Goal: Find specific page/section: Locate a particular part of the current website

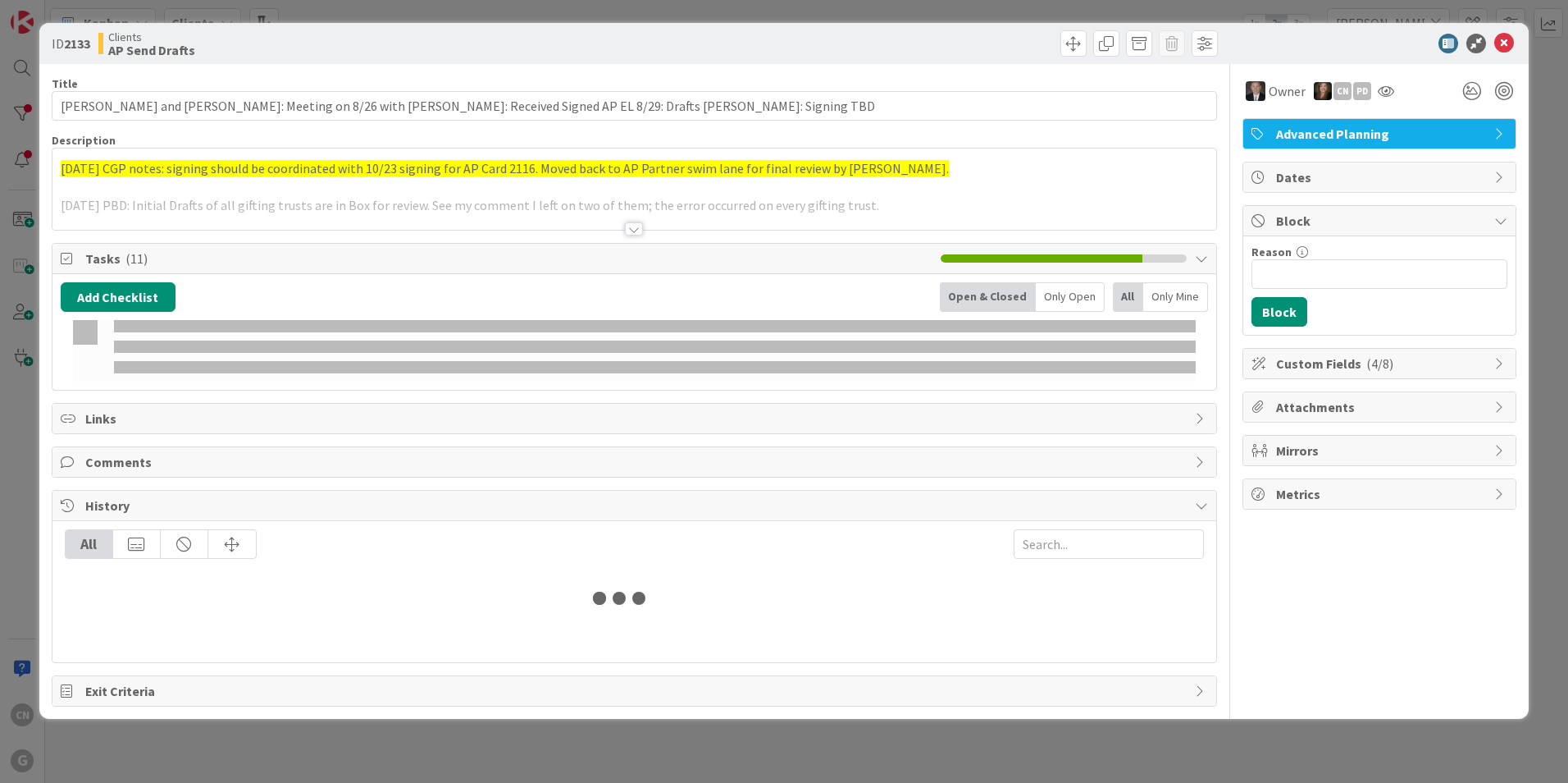
type input "[PERSON_NAME]"
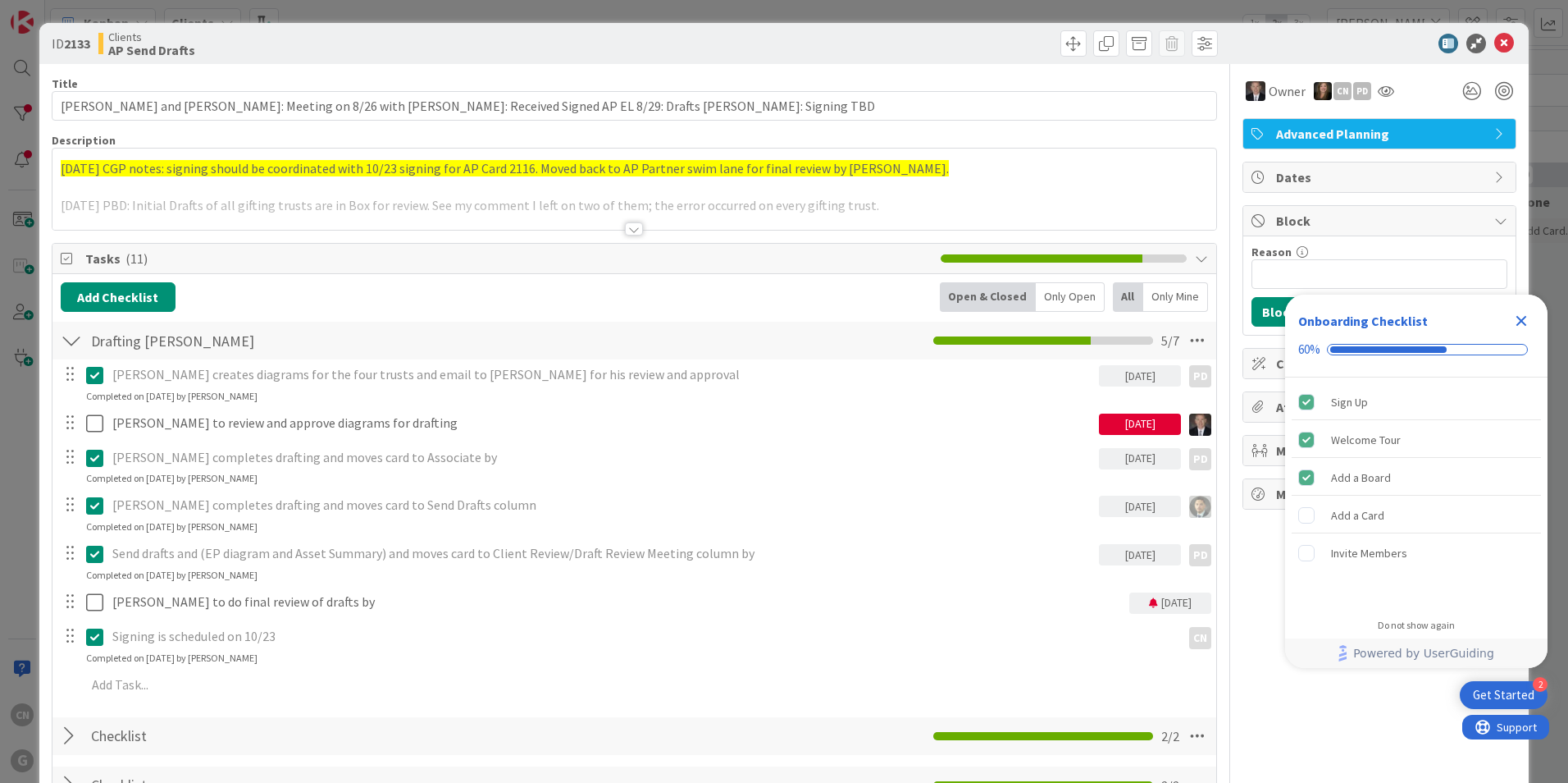
click at [945, 203] on div at bounding box center [634, 209] width 1164 height 42
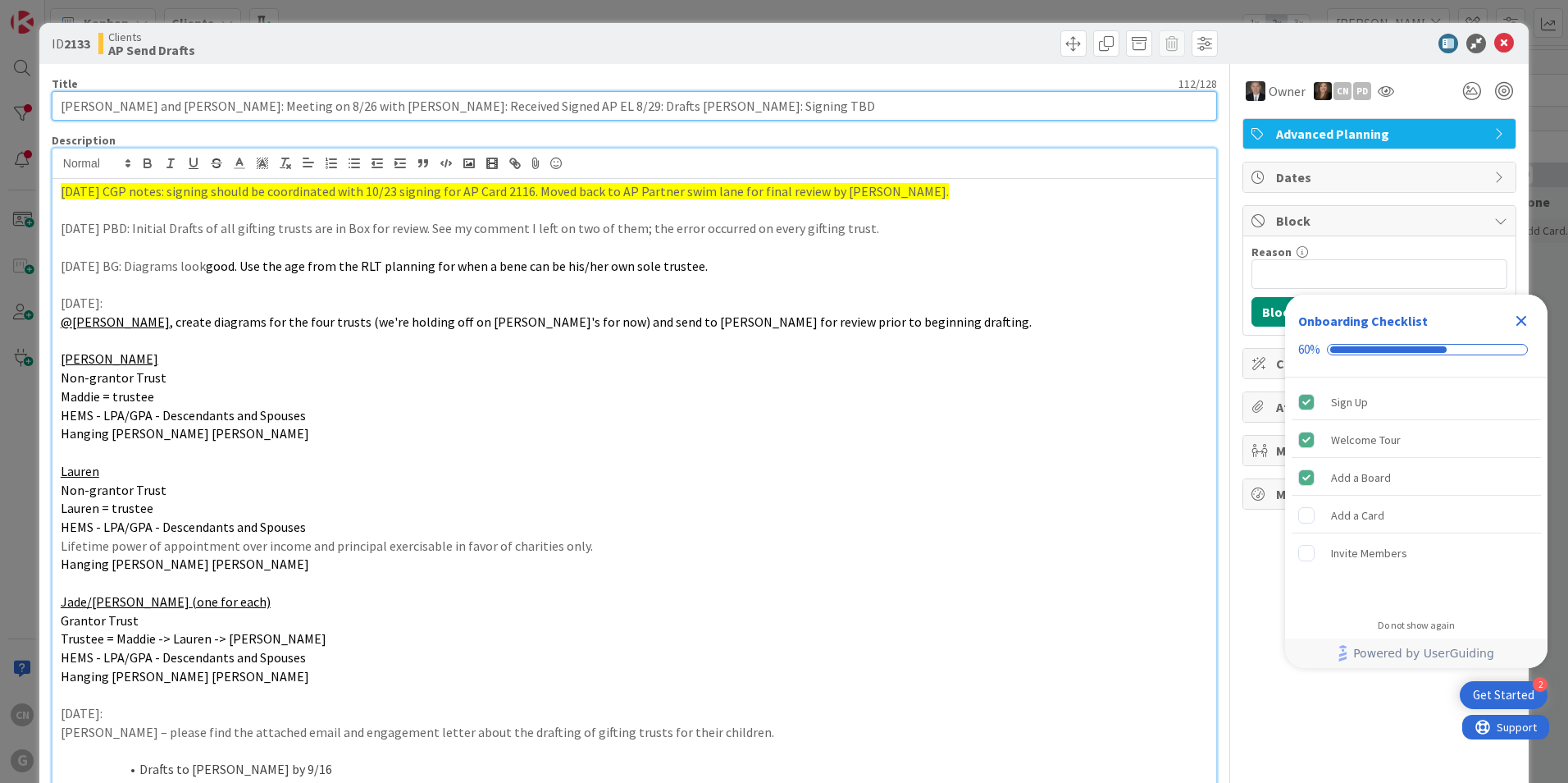
drag, startPoint x: 682, startPoint y: 107, endPoint x: 650, endPoint y: 107, distance: 32.0
click at [650, 107] on input "DeAngelis, John and Kelly: Meeting on 8/26 with Brad: Received Signed AP EL 8/2…" at bounding box center [634, 106] width 1166 height 29
type input "DeAngelis, John and Kelly: Meeting on 8/26 with Brad: Received Signed AP EL 8/2…"
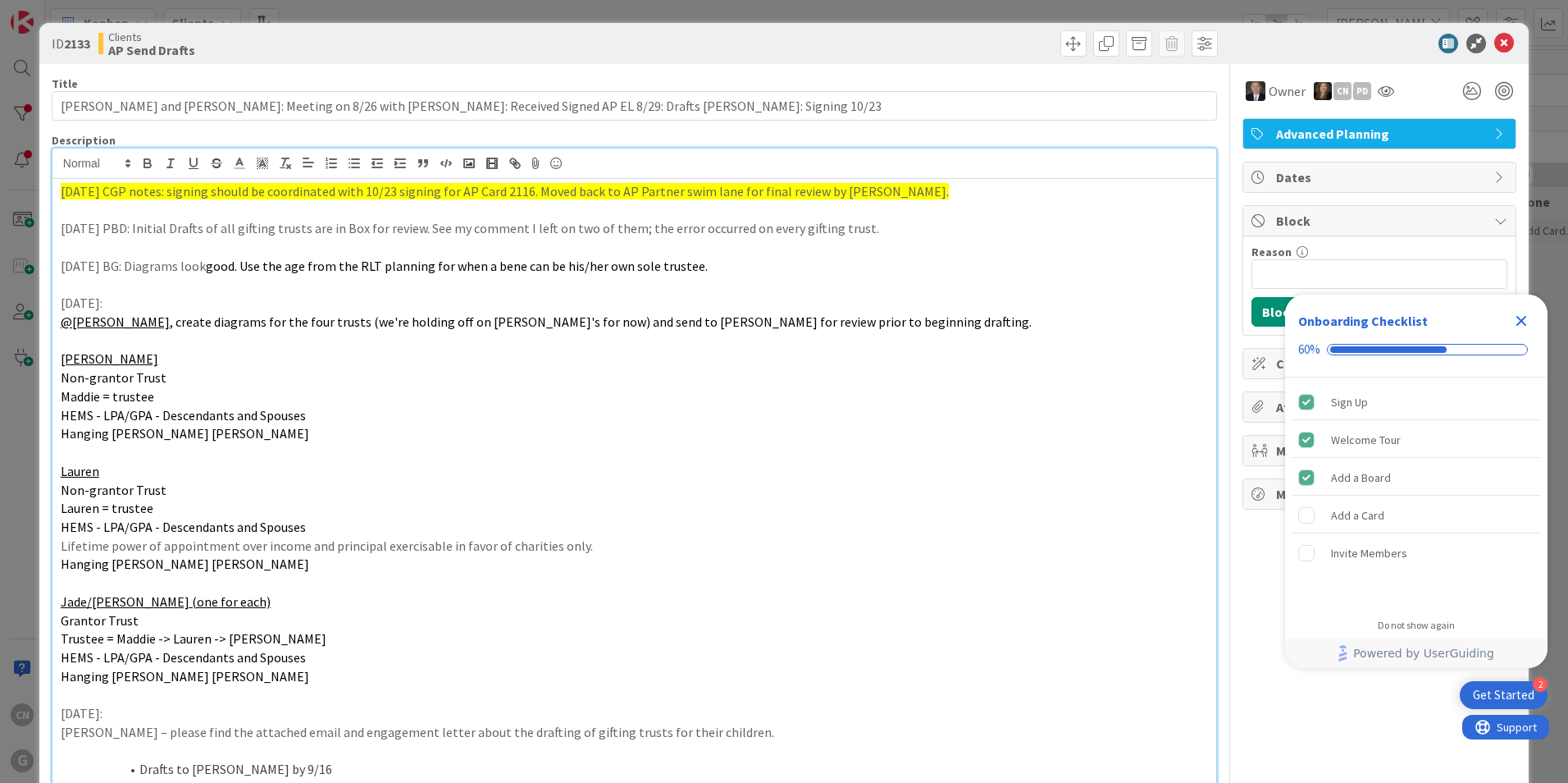
click at [1522, 324] on icon "Close Checklist" at bounding box center [1521, 321] width 20 height 20
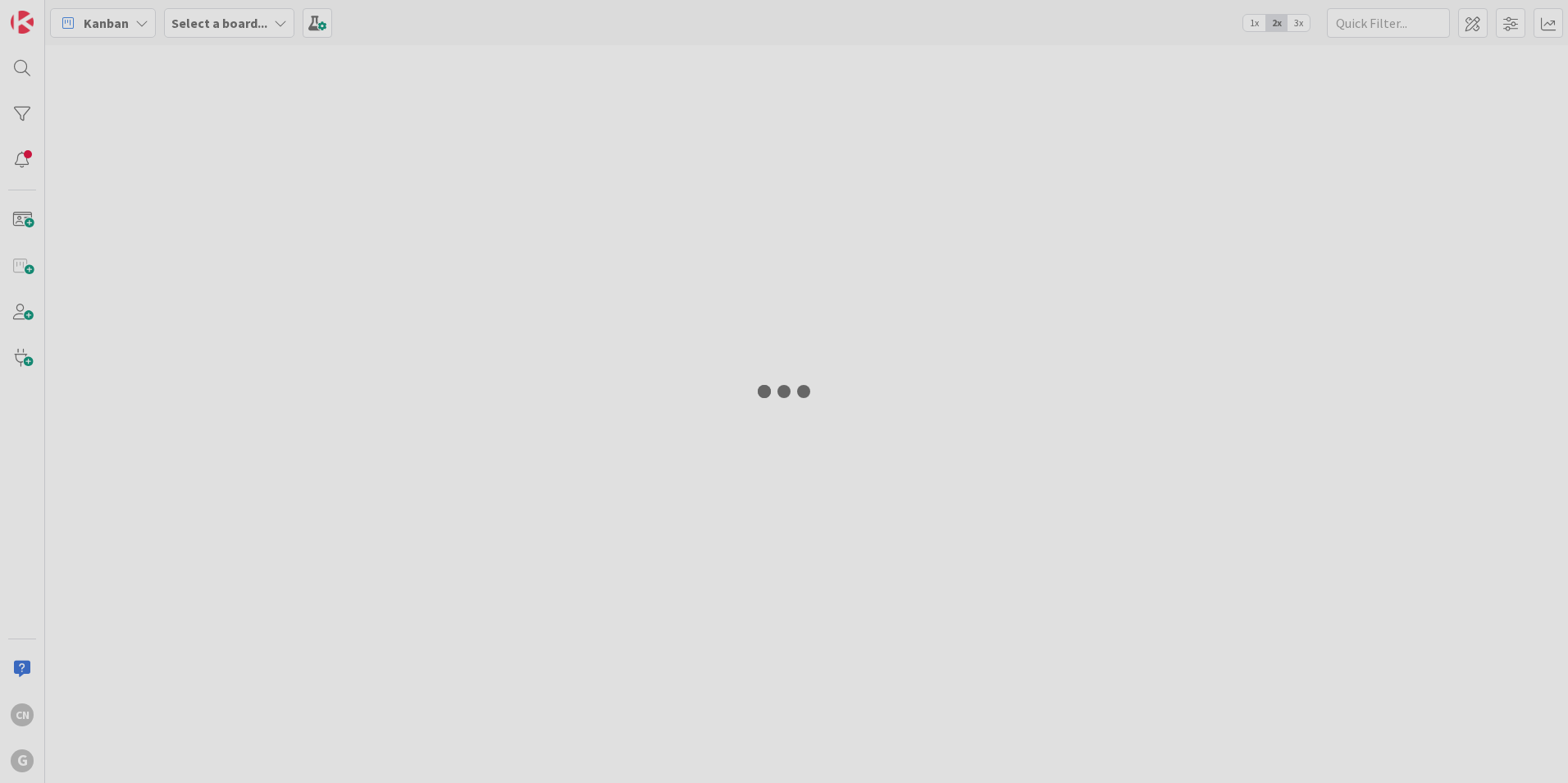
type input "[PERSON_NAME]"
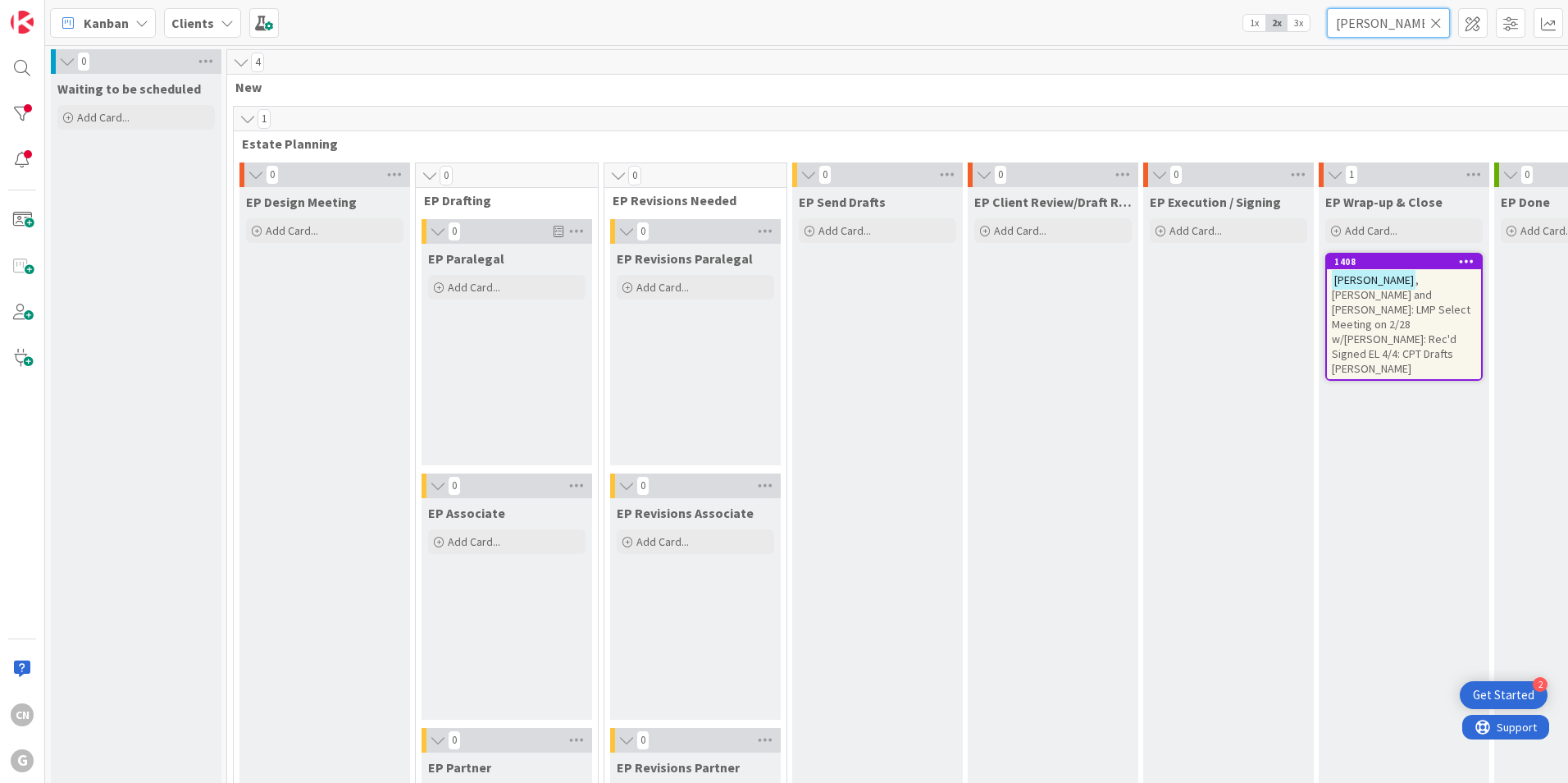
drag, startPoint x: 1404, startPoint y: 26, endPoint x: 1259, endPoint y: 34, distance: 145.2
click at [1259, 34] on div "Kanban Clients 1x 2x 3x deangelis" at bounding box center [806, 23] width 1523 height 45
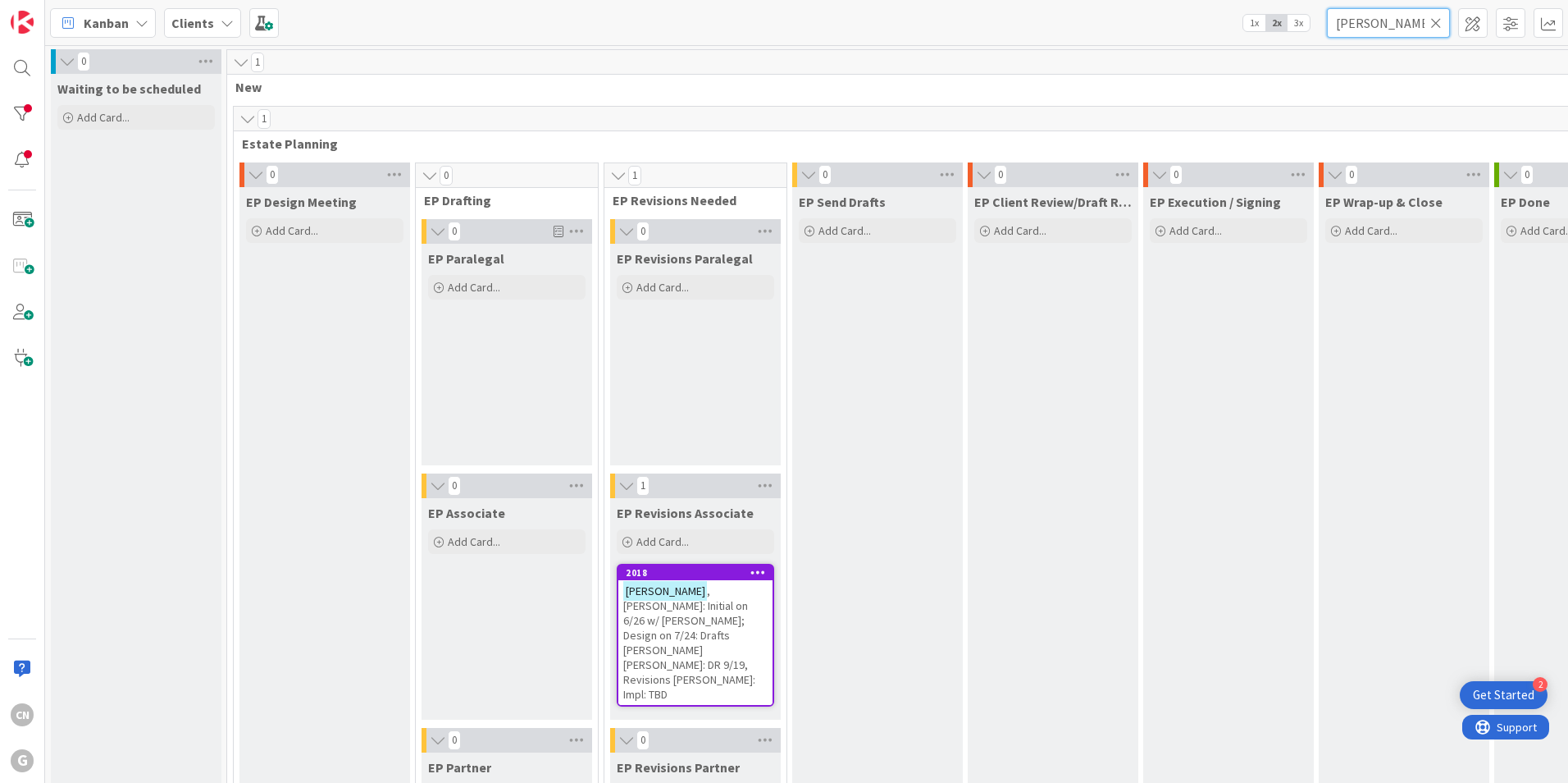
type input "[PERSON_NAME]"
click at [709, 644] on div "Bonomo , Donna: Initial on 6/26 w/ Chris; Design on 7/24: Drafts Paul Joel Chri…" at bounding box center [695, 642] width 154 height 125
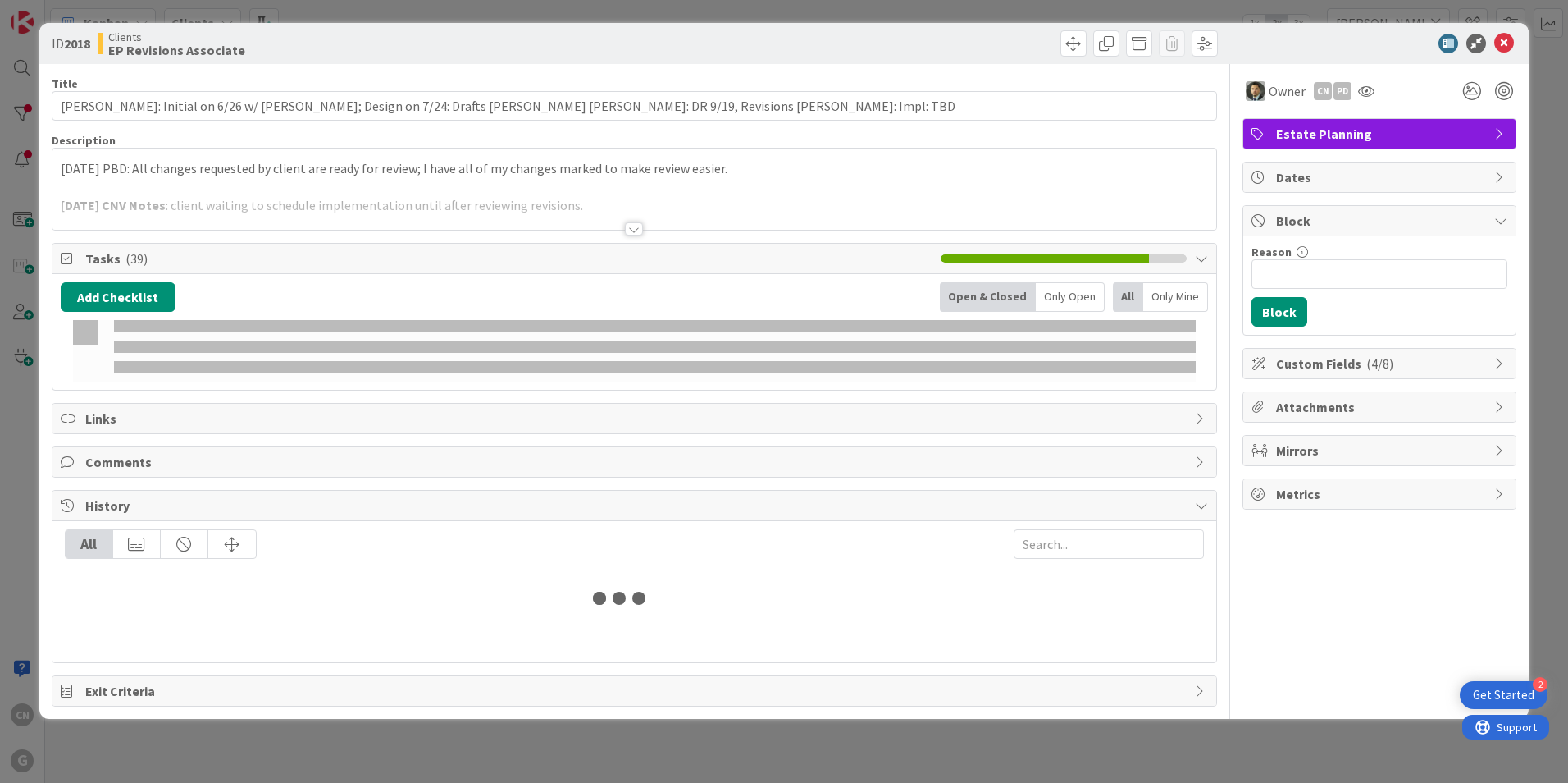
type input "bonomo"
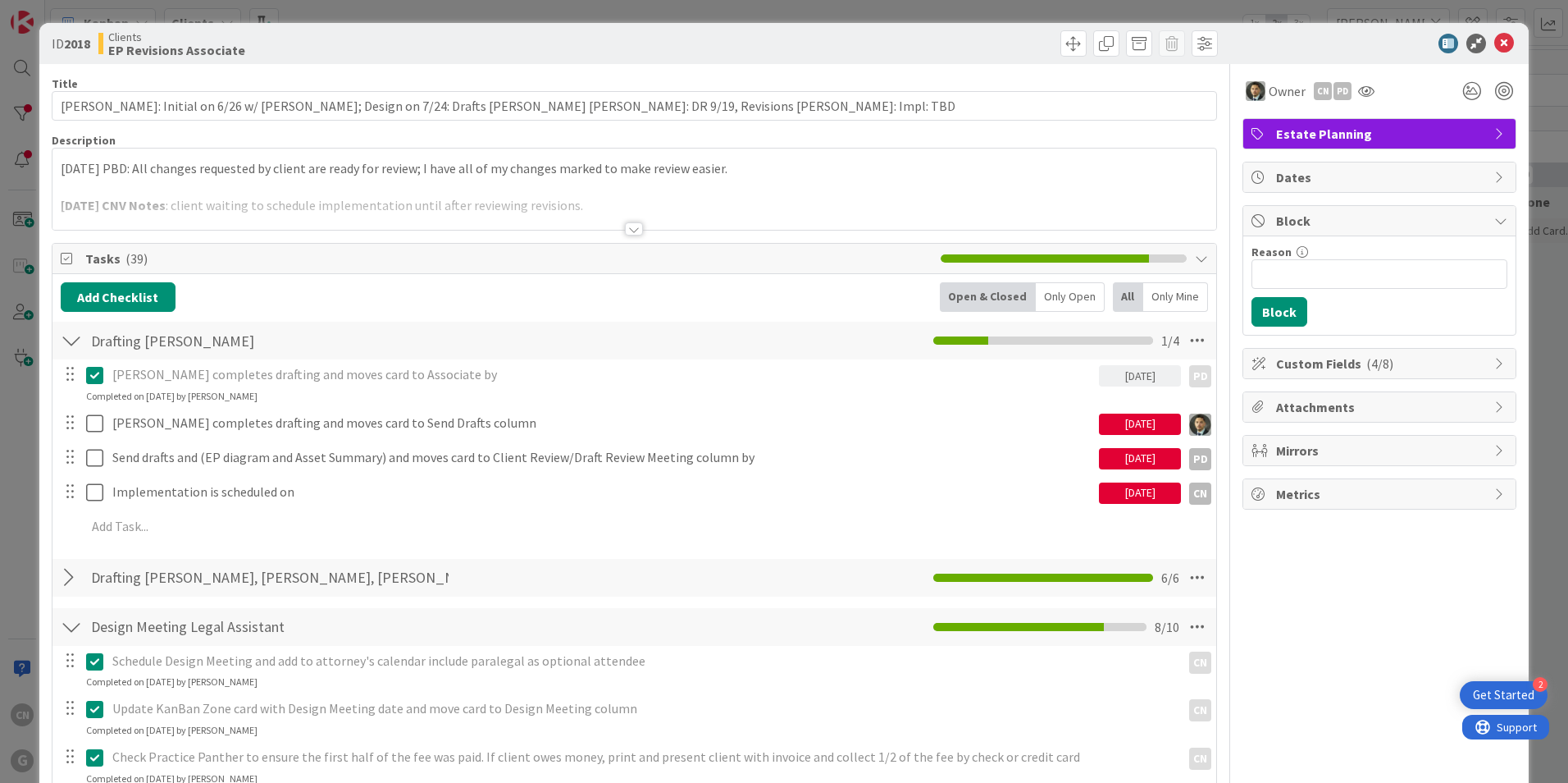
click at [1122, 493] on div "10/03/2025" at bounding box center [1140, 494] width 82 height 22
click at [1286, 631] on td "10" at bounding box center [1293, 631] width 32 height 31
type input "10/10/2025"
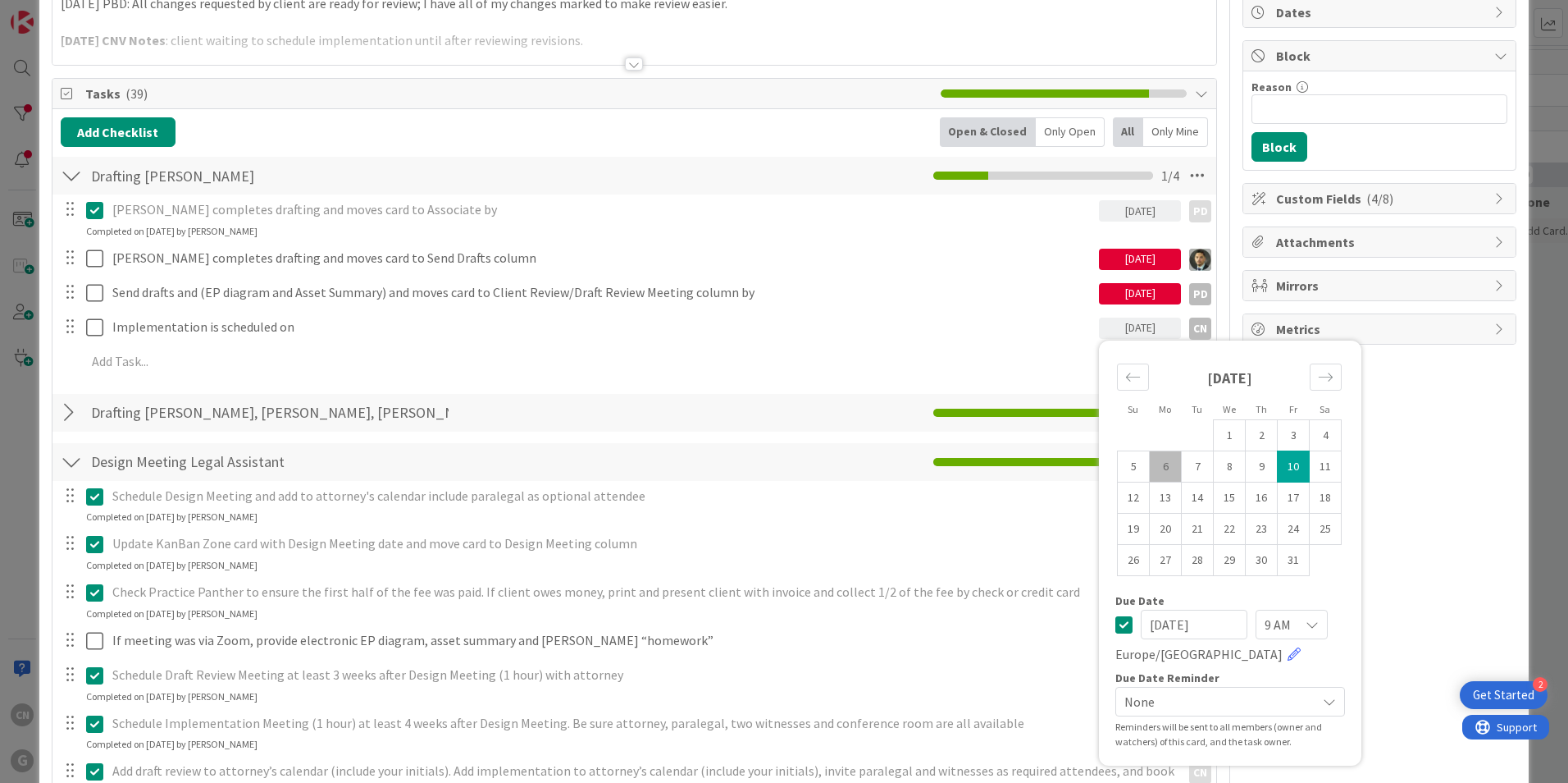
scroll to position [164, 0]
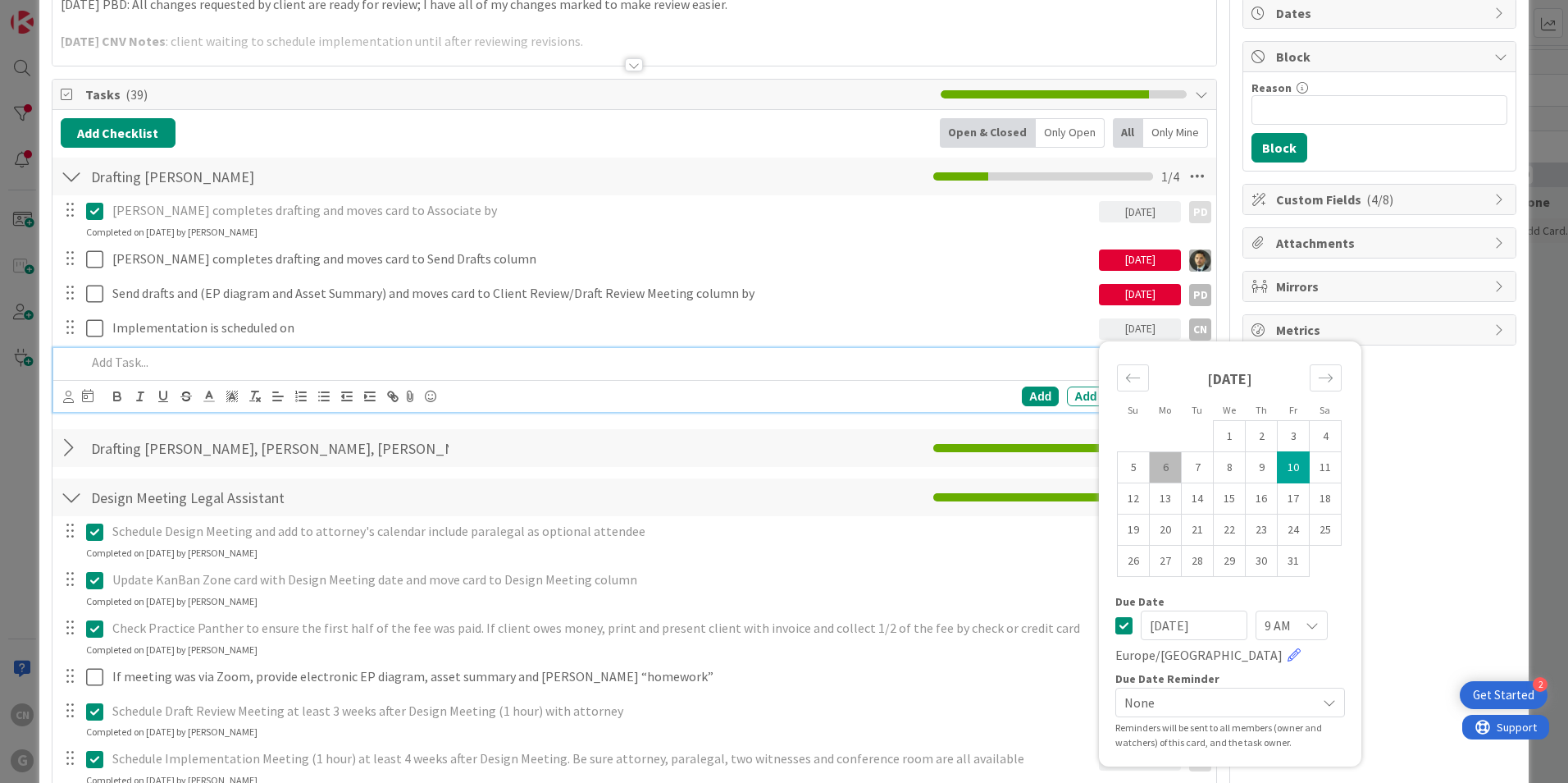
click at [447, 369] on p at bounding box center [645, 362] width 1119 height 19
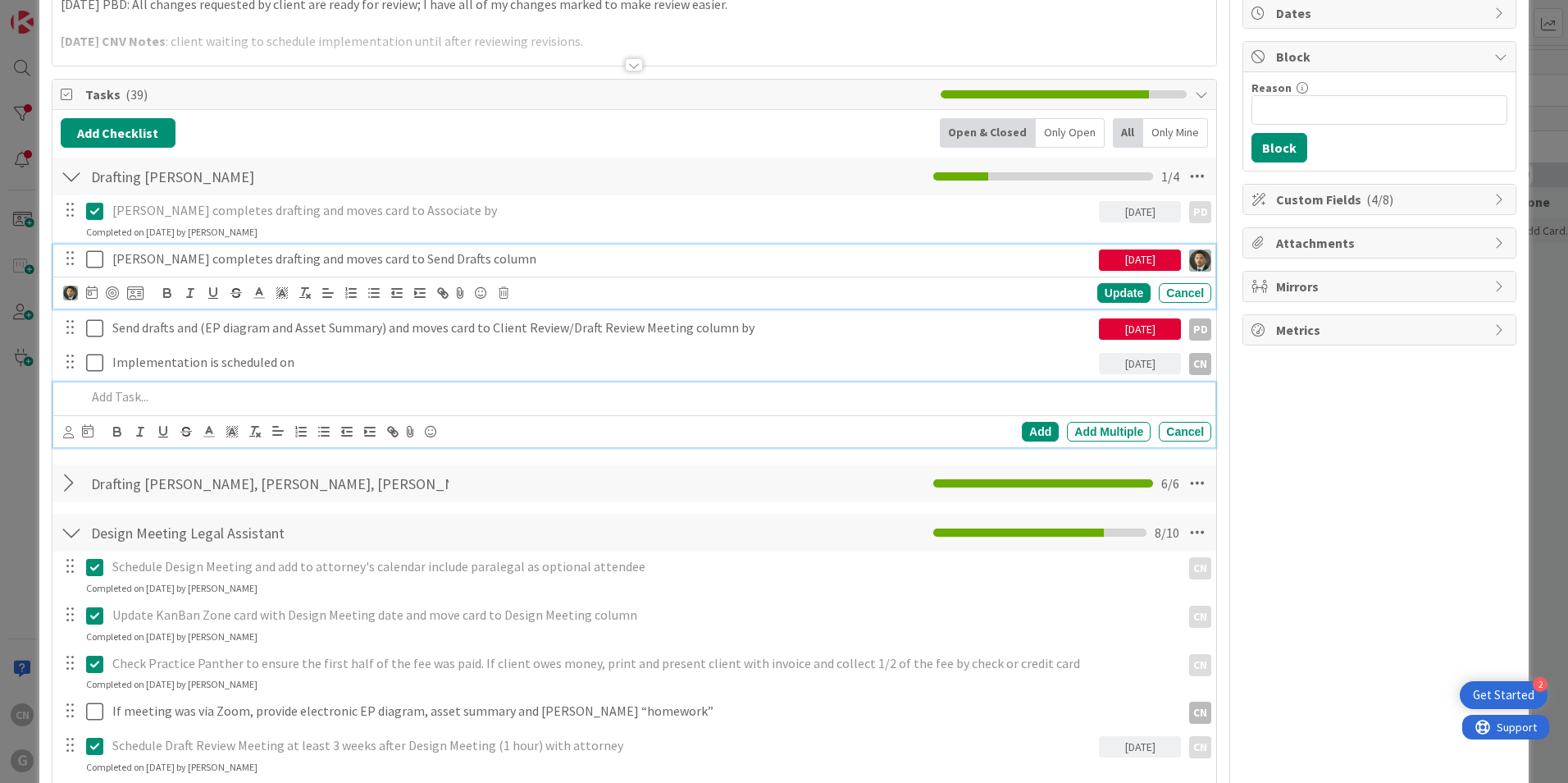
scroll to position [198, 0]
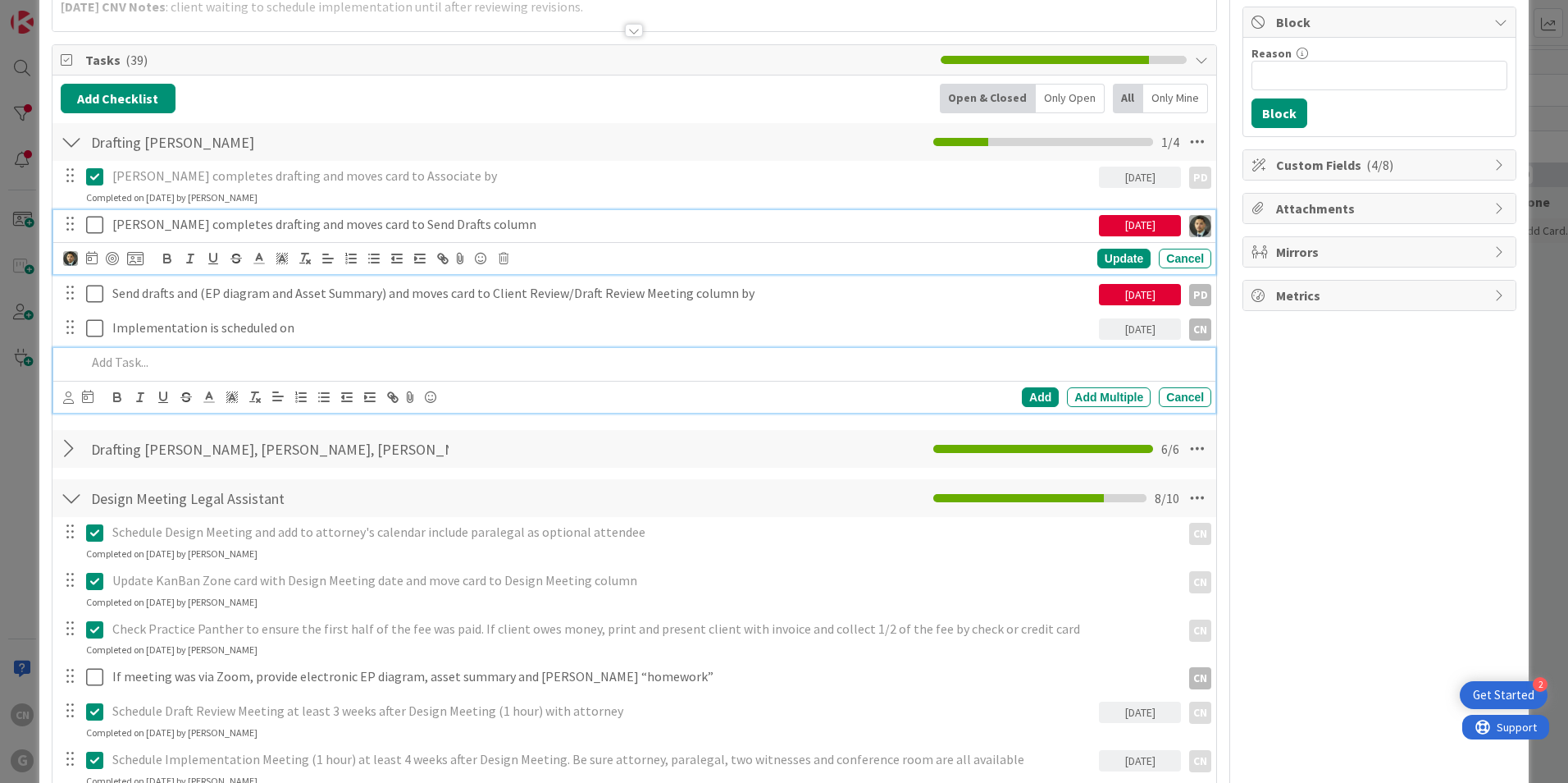
drag, startPoint x: 486, startPoint y: 260, endPoint x: 494, endPoint y: 237, distance: 24.4
click at [494, 237] on div "Chris completes drafting and moves card to Send Drafts column" at bounding box center [602, 224] width 993 height 28
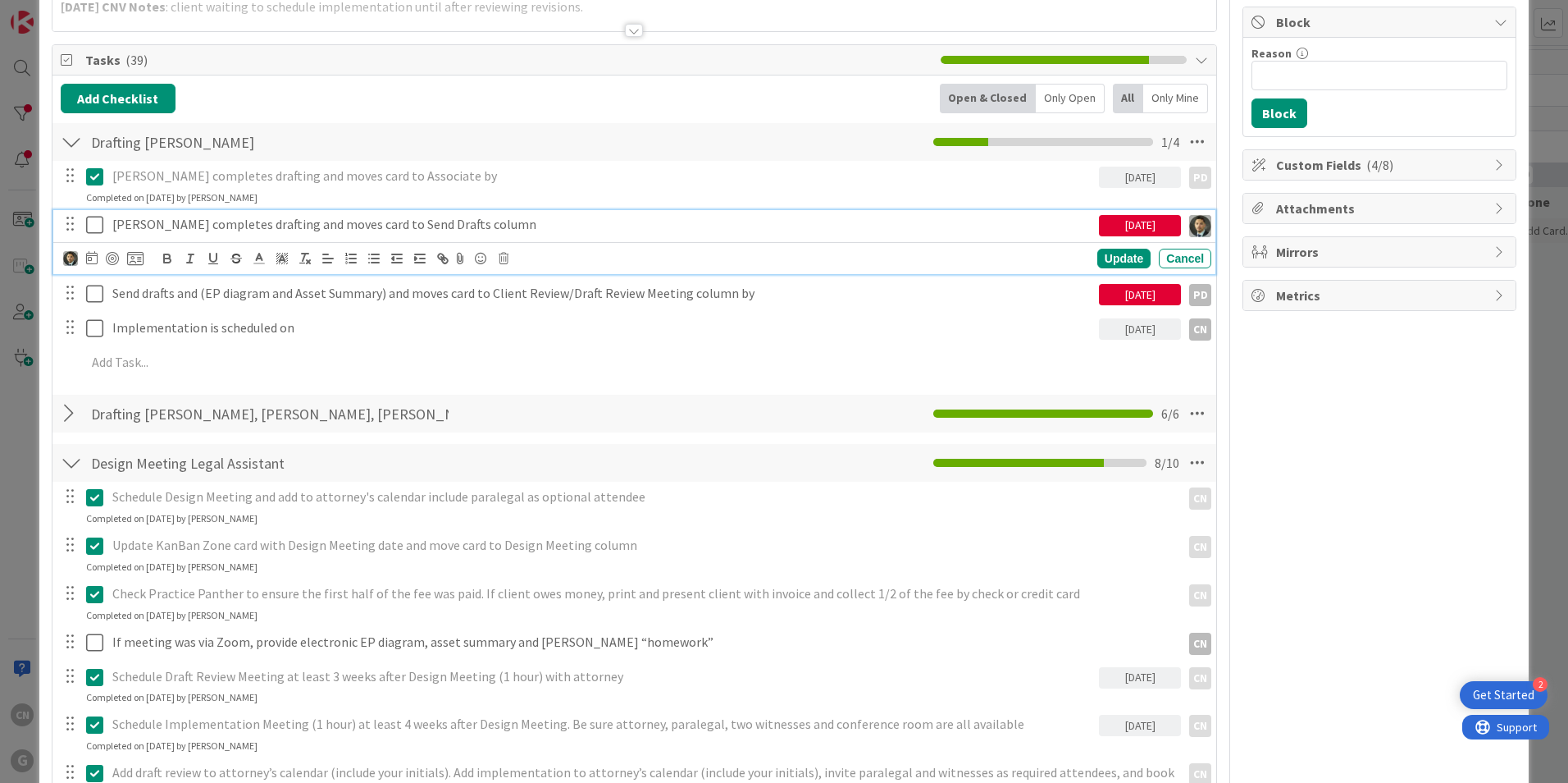
drag, startPoint x: 1353, startPoint y: 442, endPoint x: 1335, endPoint y: 437, distance: 18.7
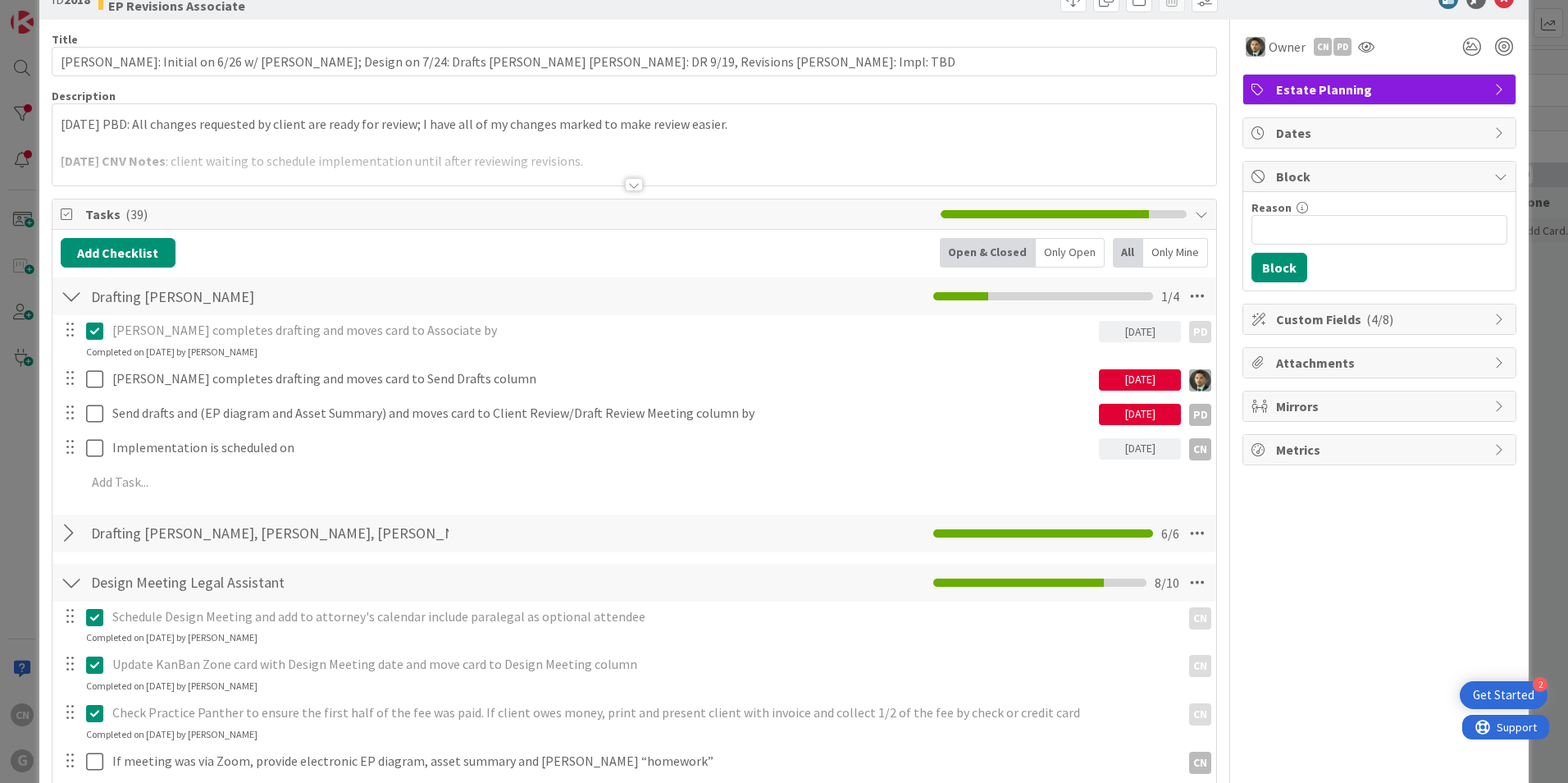
scroll to position [43, 0]
click at [56, 128] on div "9-26-2025 PBD: All changes requested by client are ready for review; I have all…" at bounding box center [634, 149] width 1164 height 74
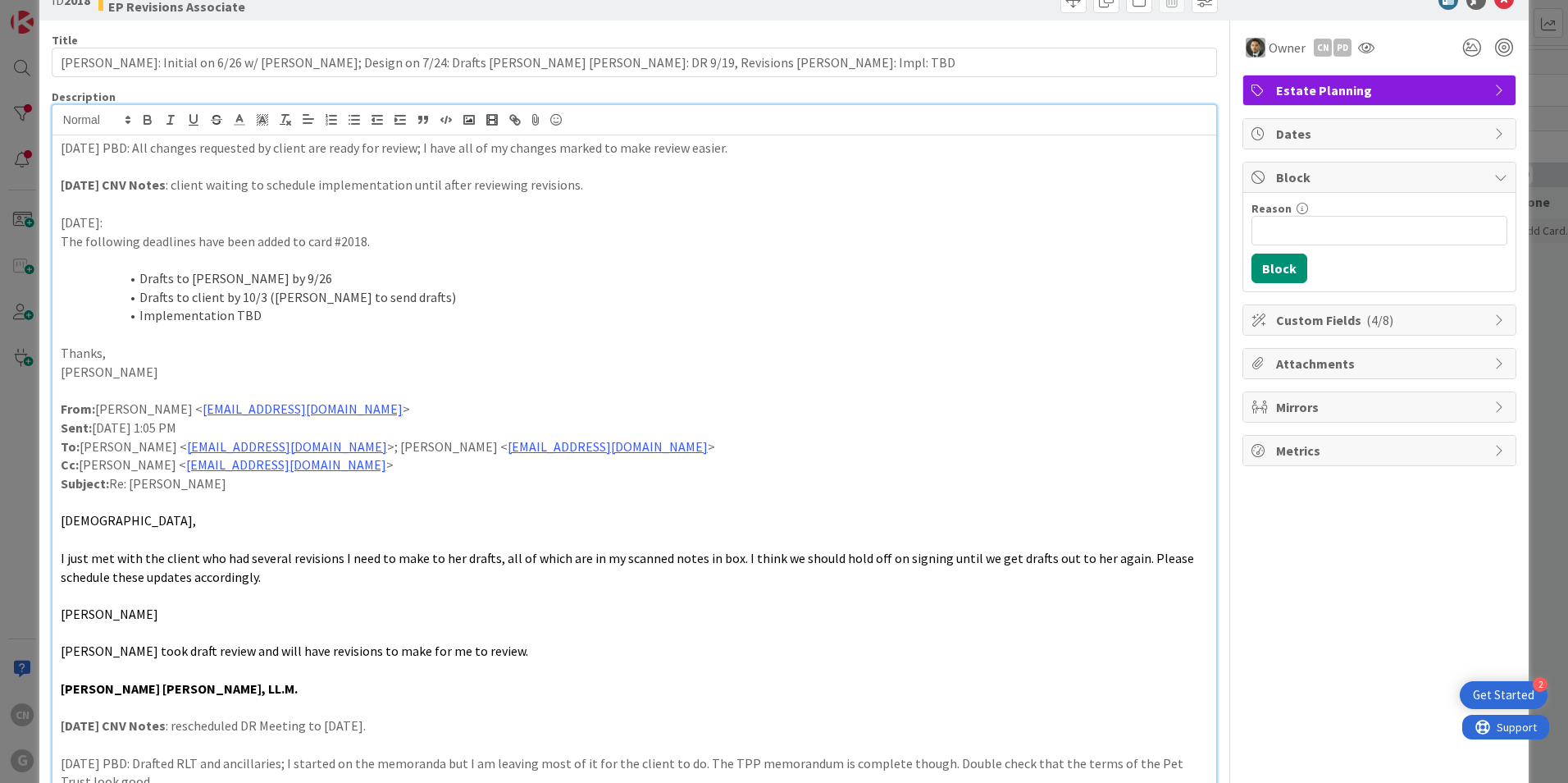
click at [63, 149] on p "9-26-2025 PBD: All changes requested by client are ready for review; I have all…" at bounding box center [634, 147] width 1147 height 19
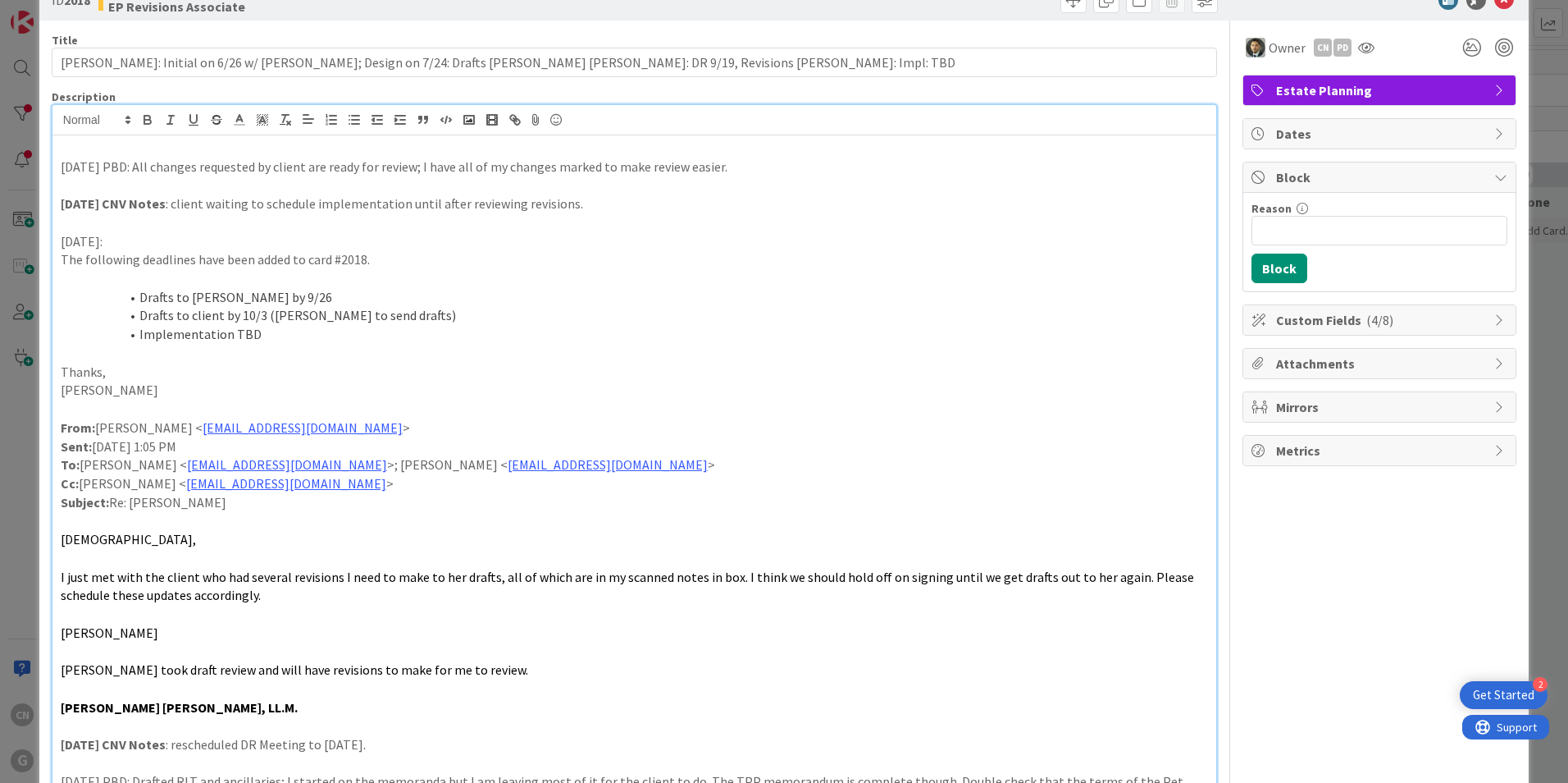
scroll to position [63, 0]
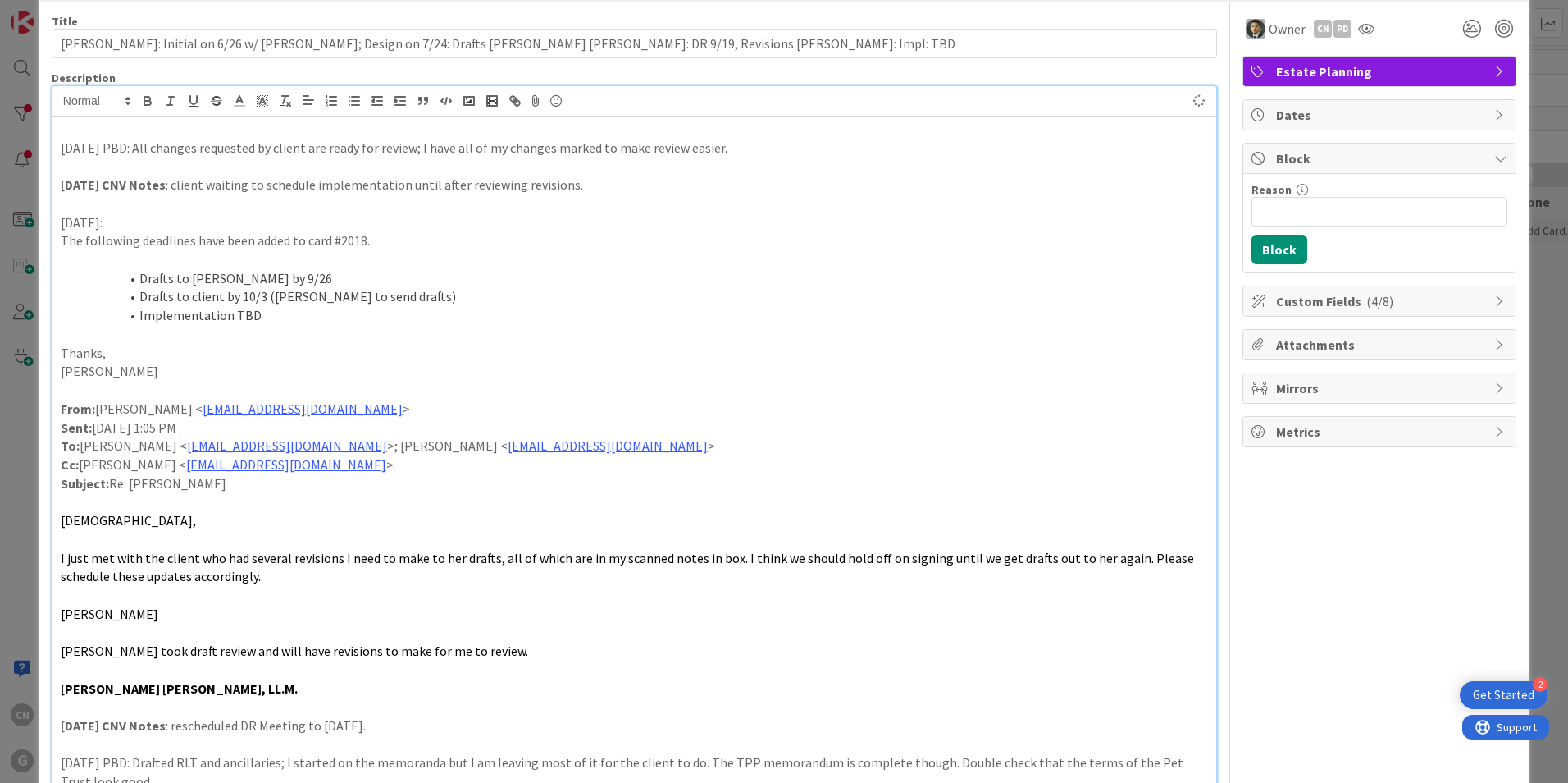
click at [61, 149] on p "9-26-2025 PBD: All changes requested by client are ready for review; I have all…" at bounding box center [634, 147] width 1147 height 19
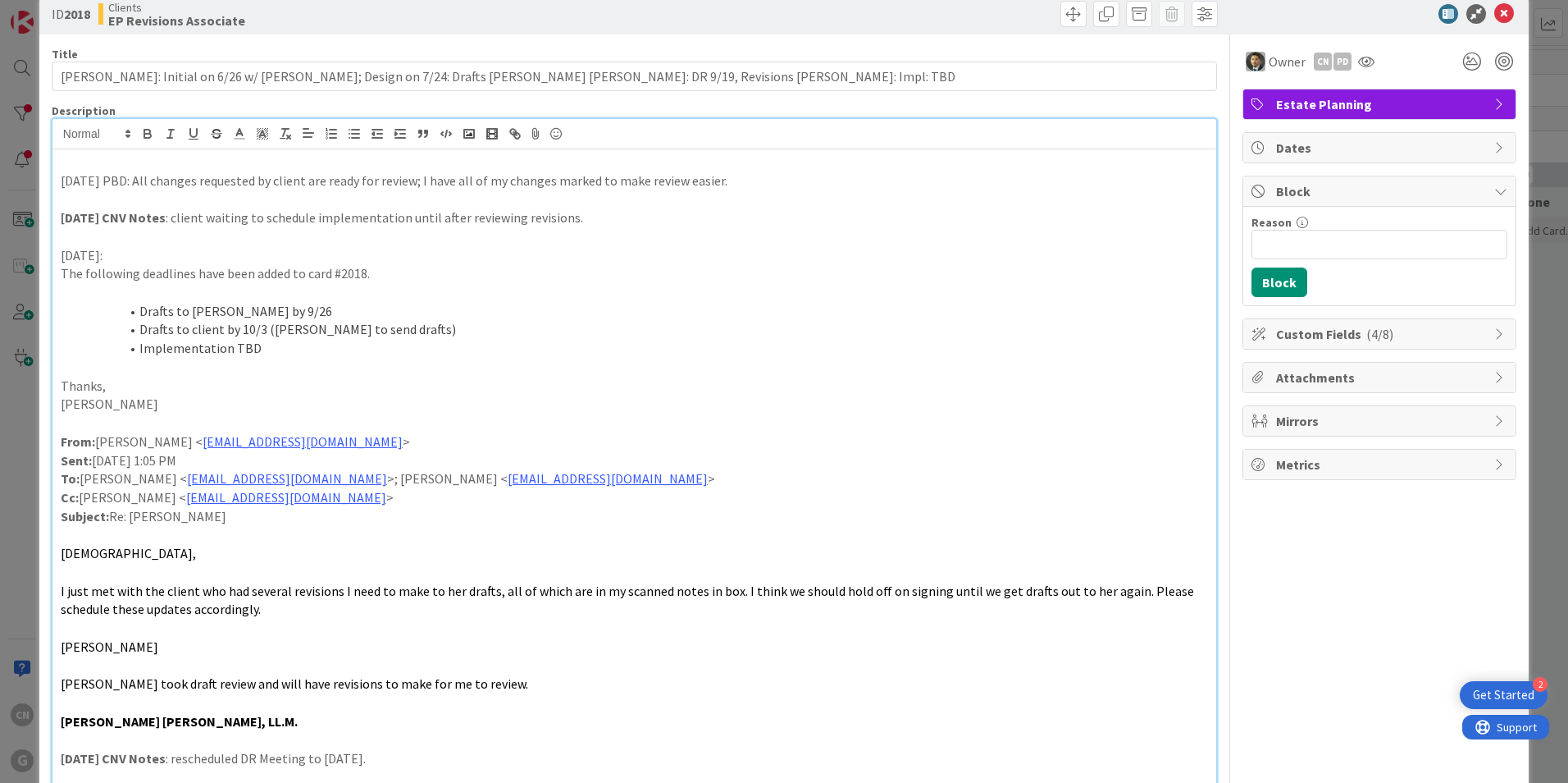
scroll to position [0, 0]
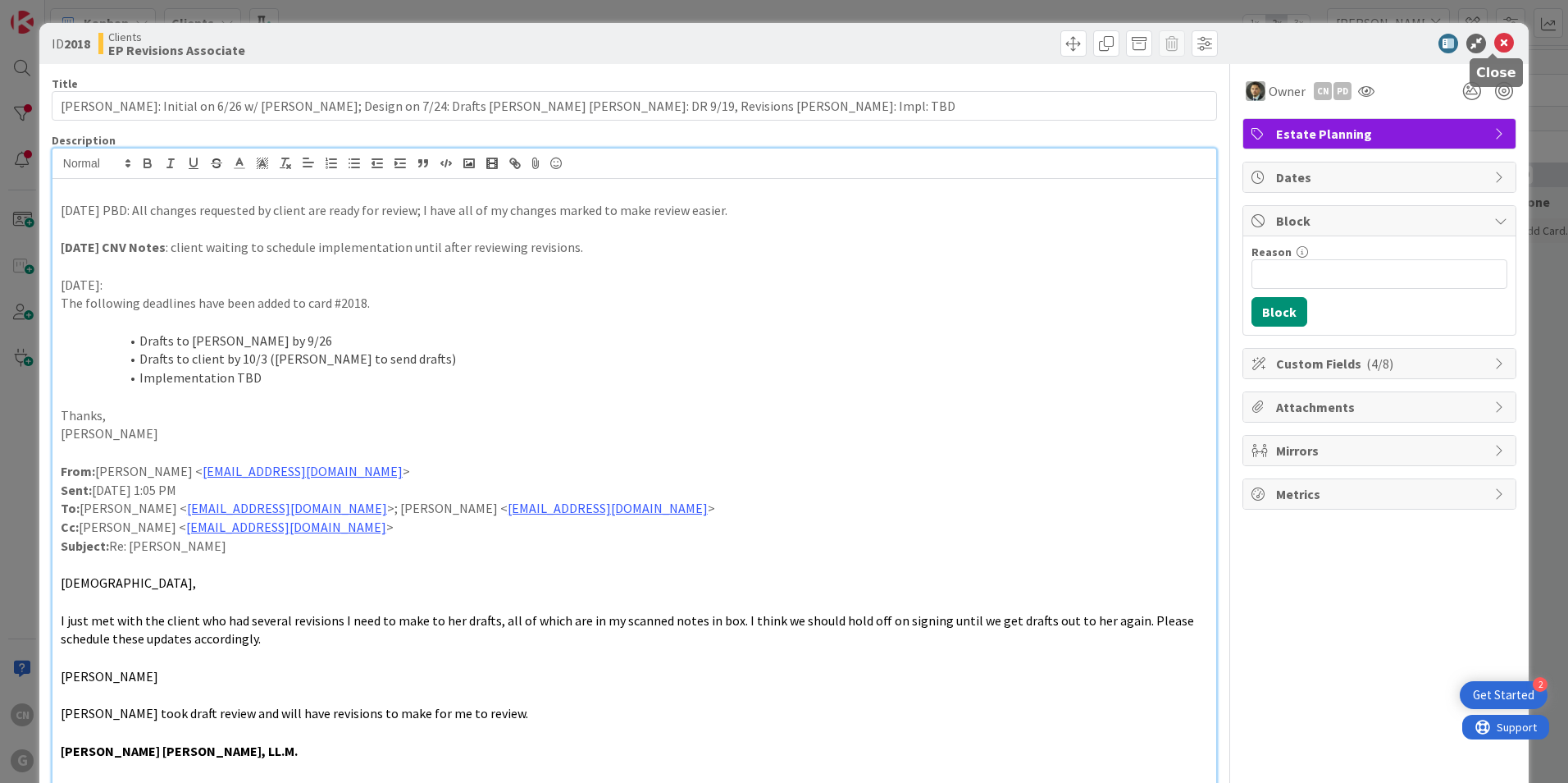
click at [1494, 47] on icon at bounding box center [1504, 43] width 20 height 20
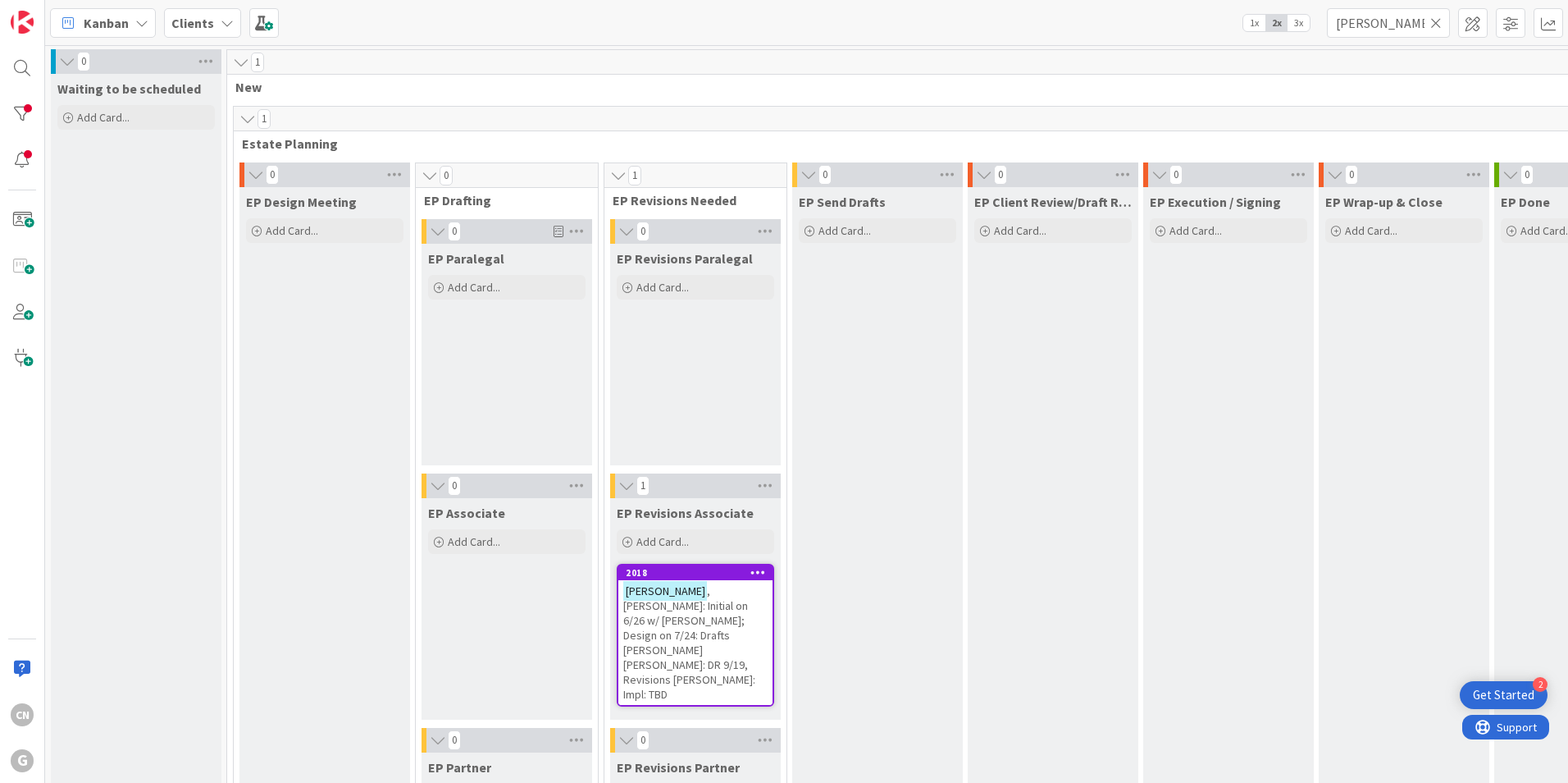
click at [705, 629] on span ", [PERSON_NAME]: Initial on 6/26 w/ [PERSON_NAME]; Design on 7/24: Drafts [PERS…" at bounding box center [689, 643] width 132 height 118
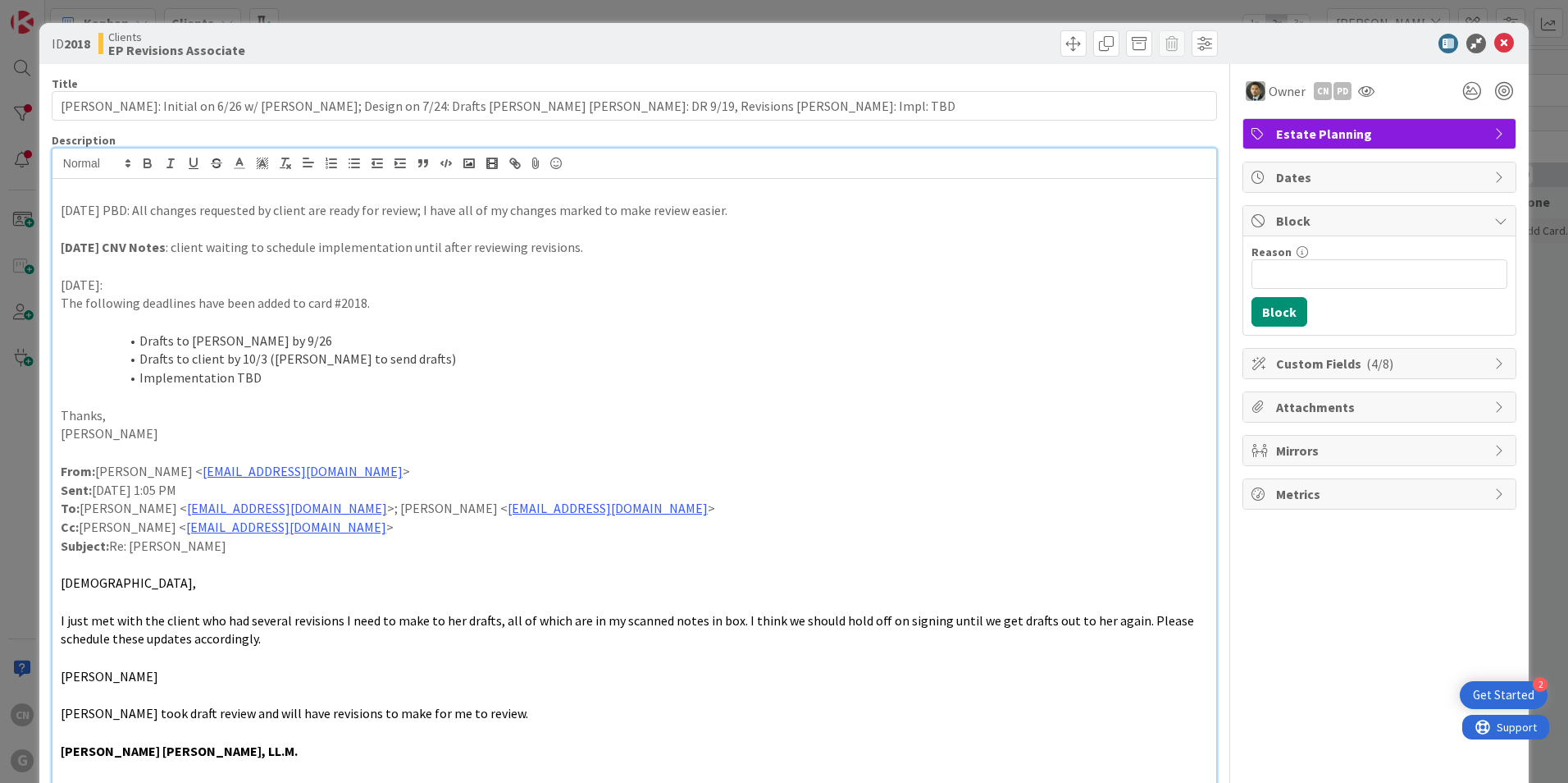
click at [803, 187] on div "9-26-2025 PBD: All changes requested by client are ready for review; I have all…" at bounding box center [634, 692] width 1164 height 1026
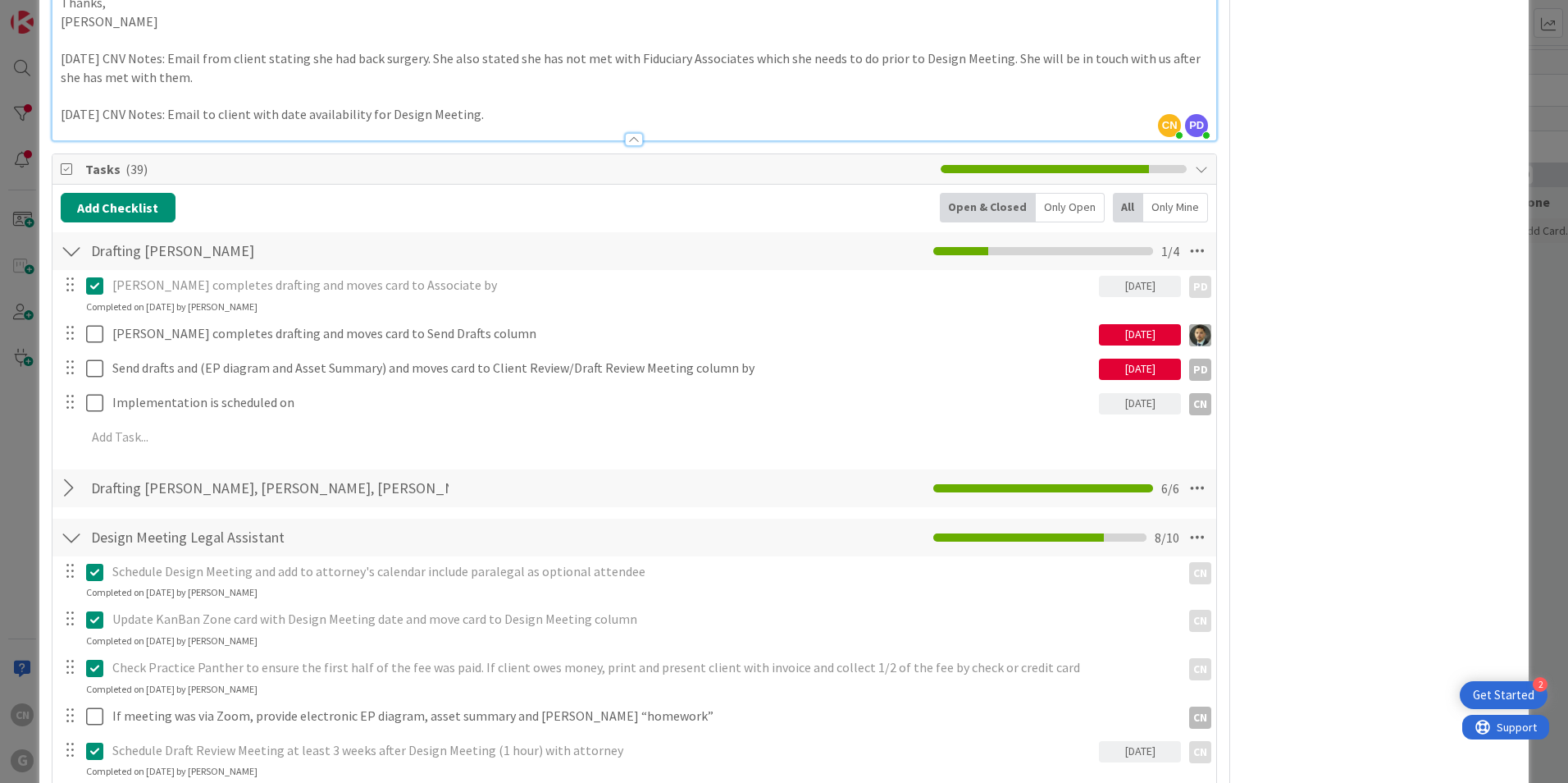
scroll to position [1066, 0]
click at [1415, 600] on div "Owner CN PD Estate Planning Dates Block Reason 0 / 256 Block Custom Fields ( 4/…" at bounding box center [1379, 758] width 274 height 3521
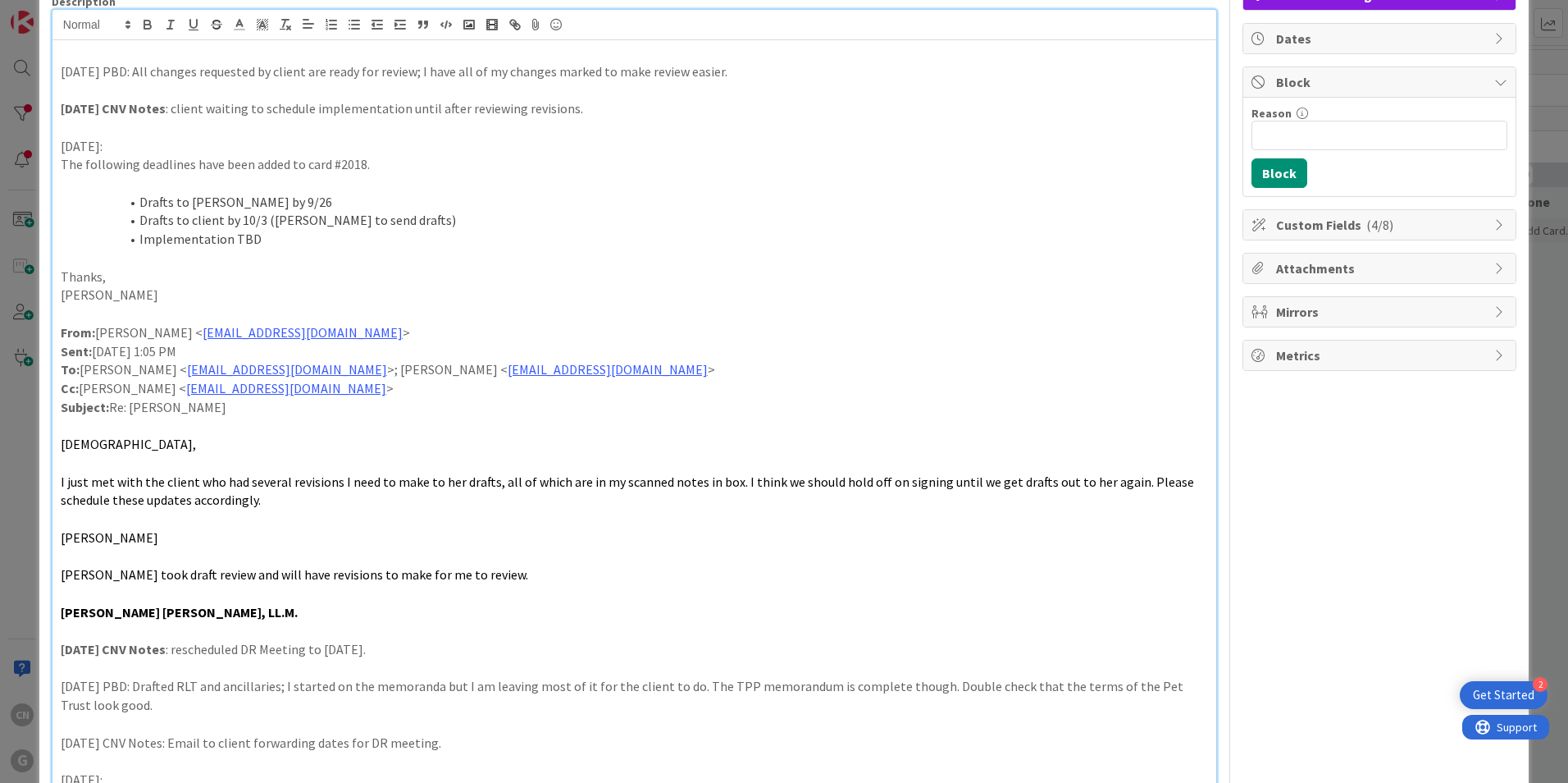
scroll to position [0, 0]
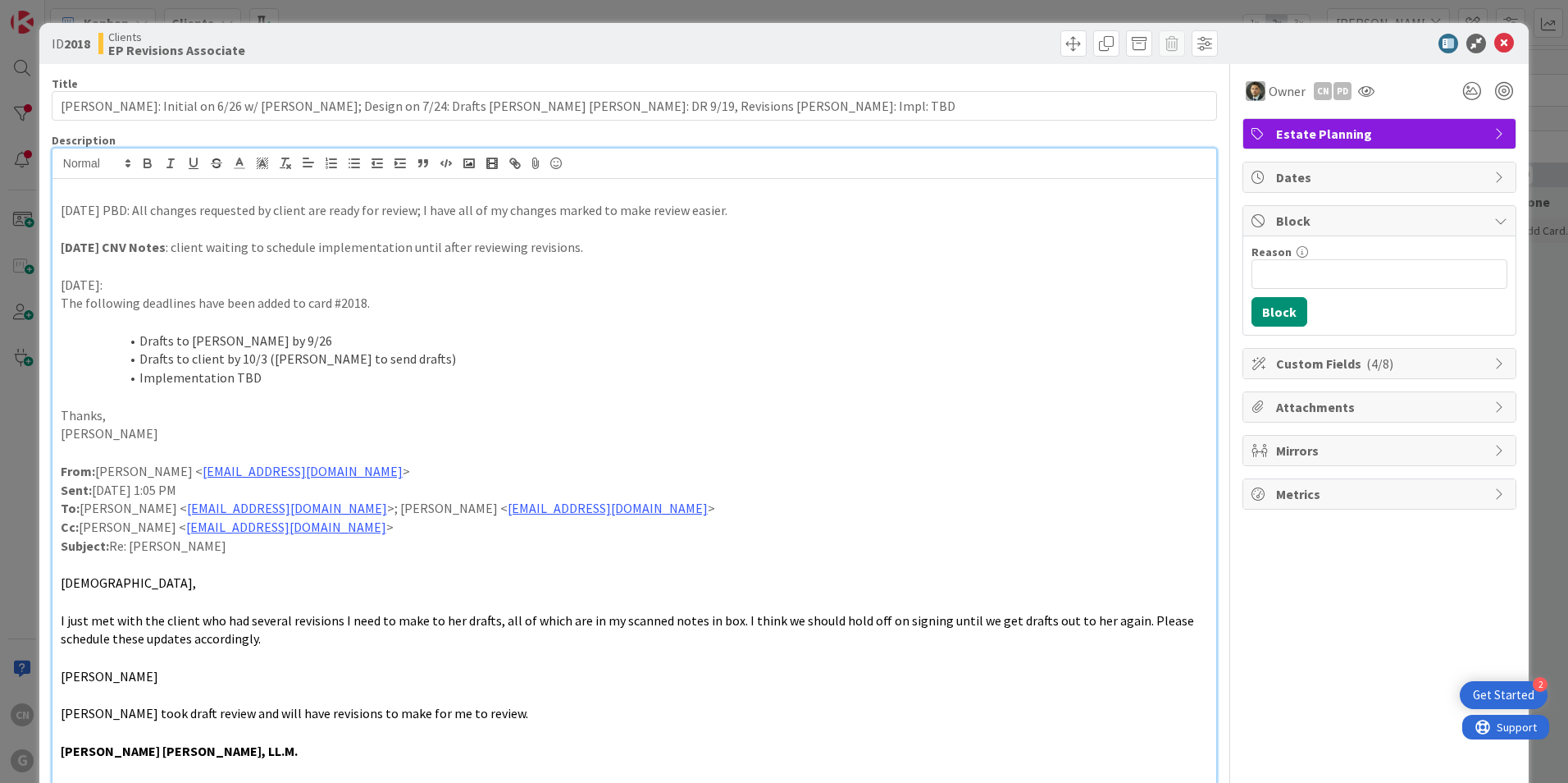
click at [57, 216] on div "9-26-2025 PBD: All changes requested by client are ready for review; I have all…" at bounding box center [634, 692] width 1164 height 1026
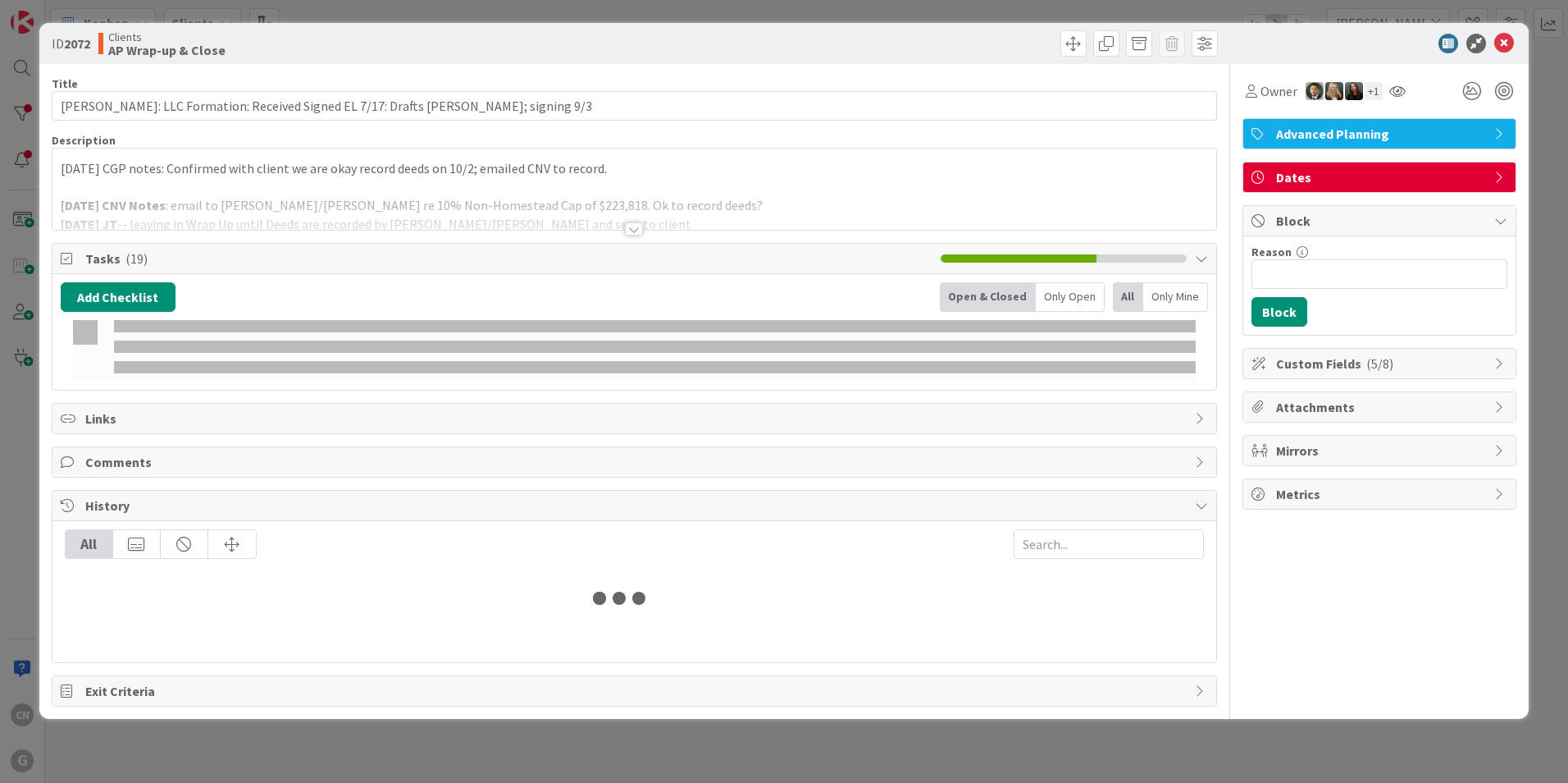
type input "[PERSON_NAME]"
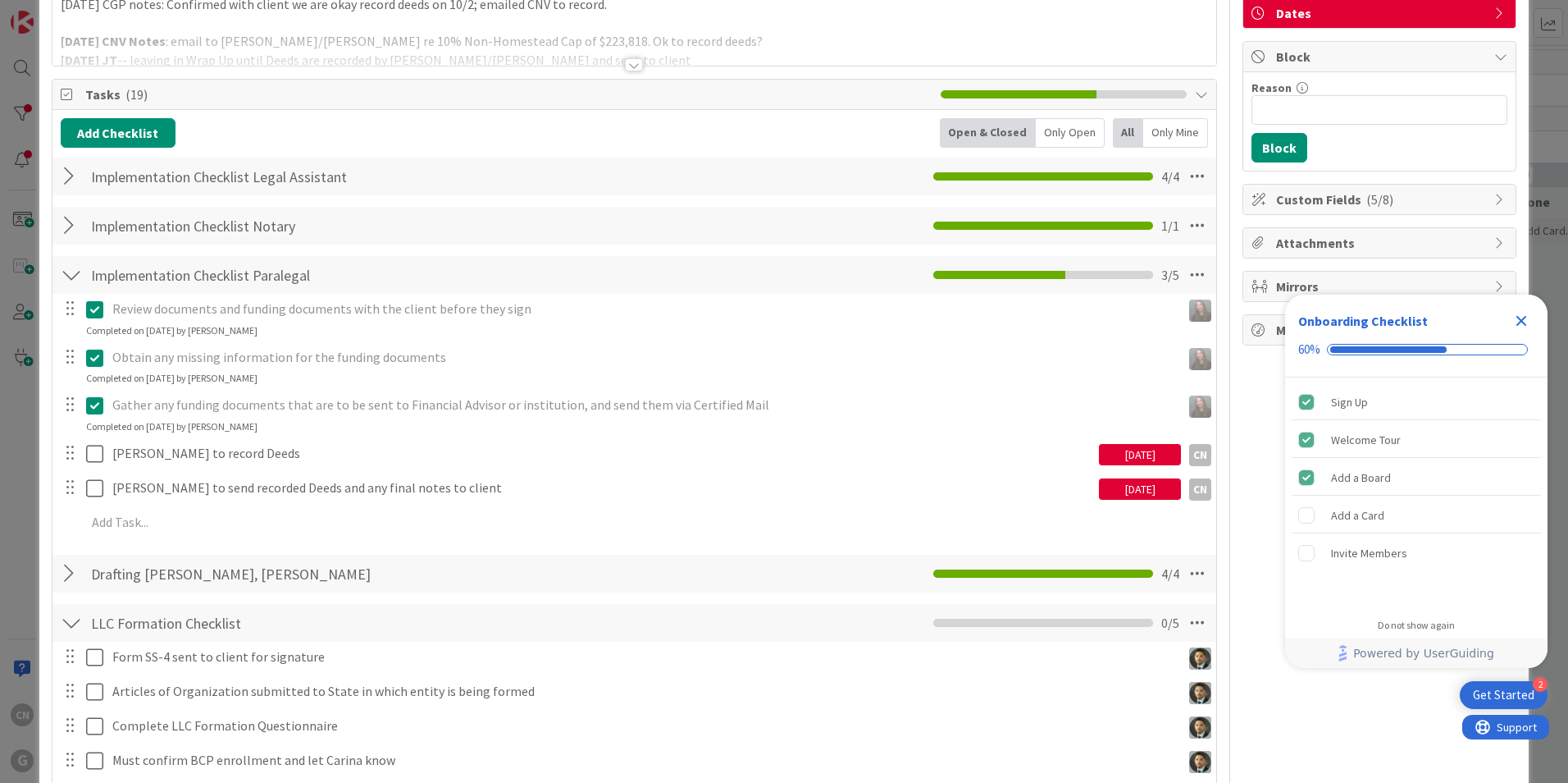
click at [1118, 447] on div "[DATE]" at bounding box center [1140, 454] width 82 height 22
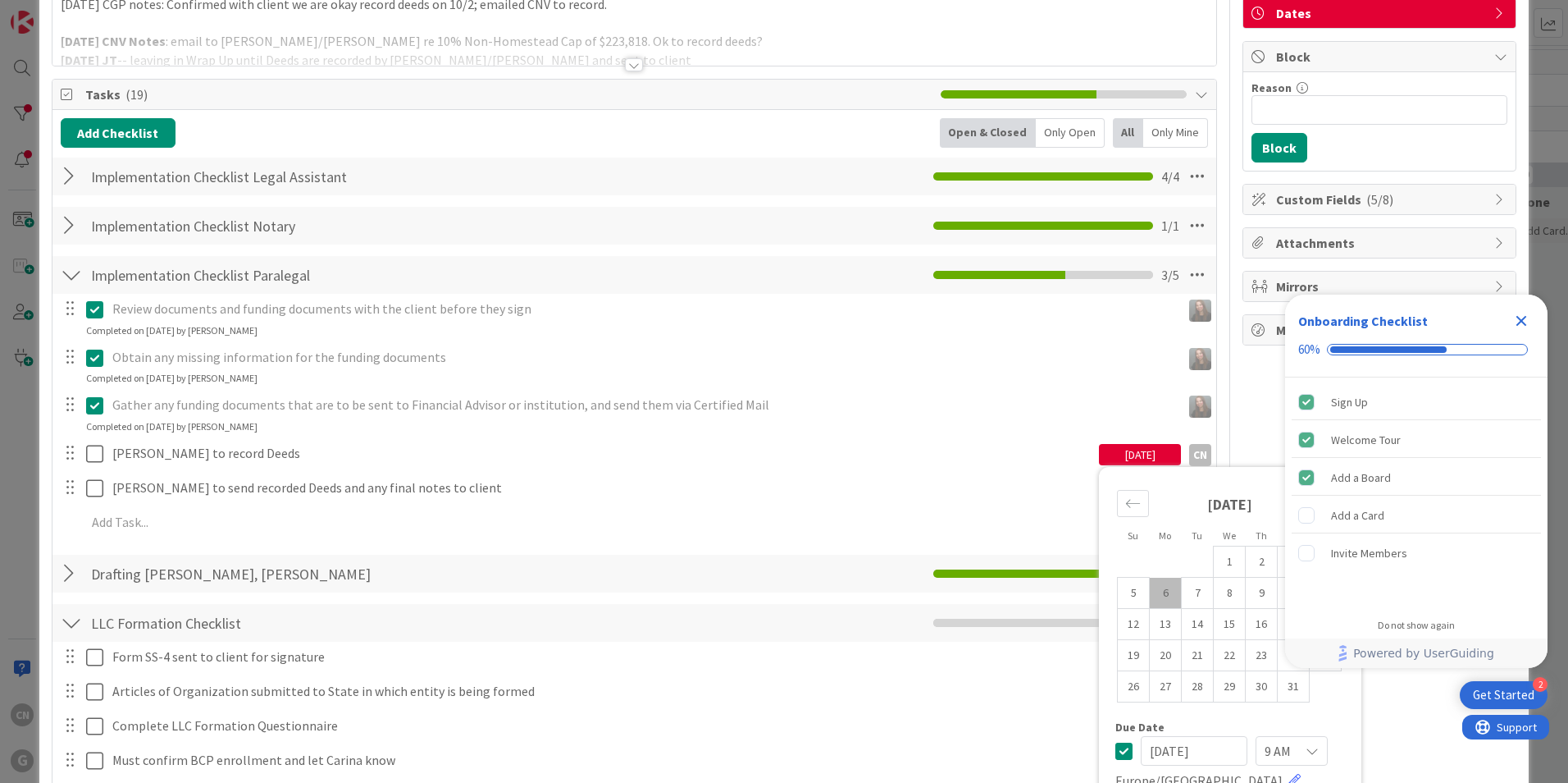
click at [1155, 600] on td "6" at bounding box center [1166, 594] width 32 height 31
type input "[DATE]"
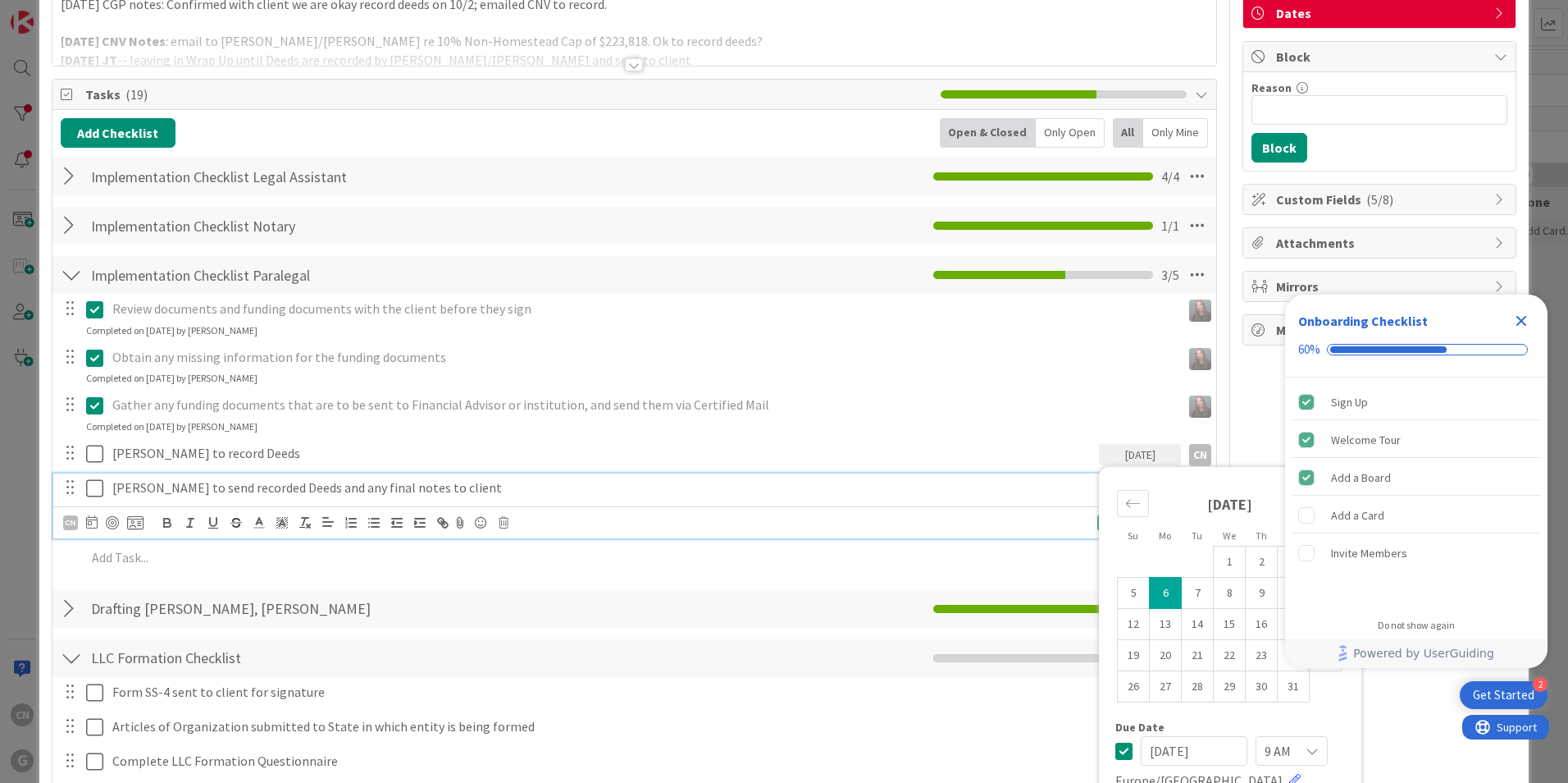
click at [785, 489] on p "[PERSON_NAME] to send recorded Deeds and any final notes to client" at bounding box center [602, 488] width 980 height 19
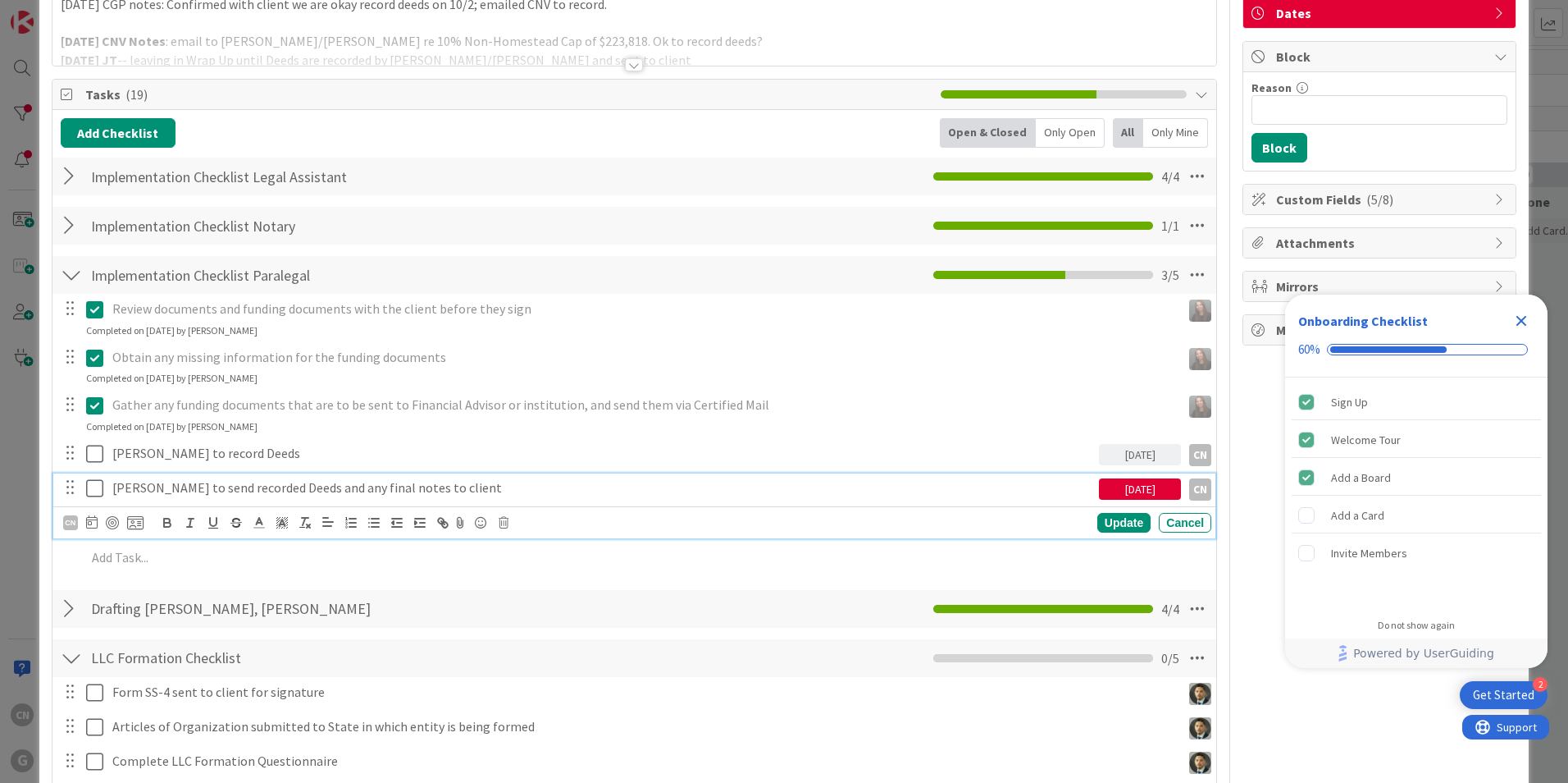
click at [1141, 488] on div "[DATE]" at bounding box center [1140, 490] width 82 height 22
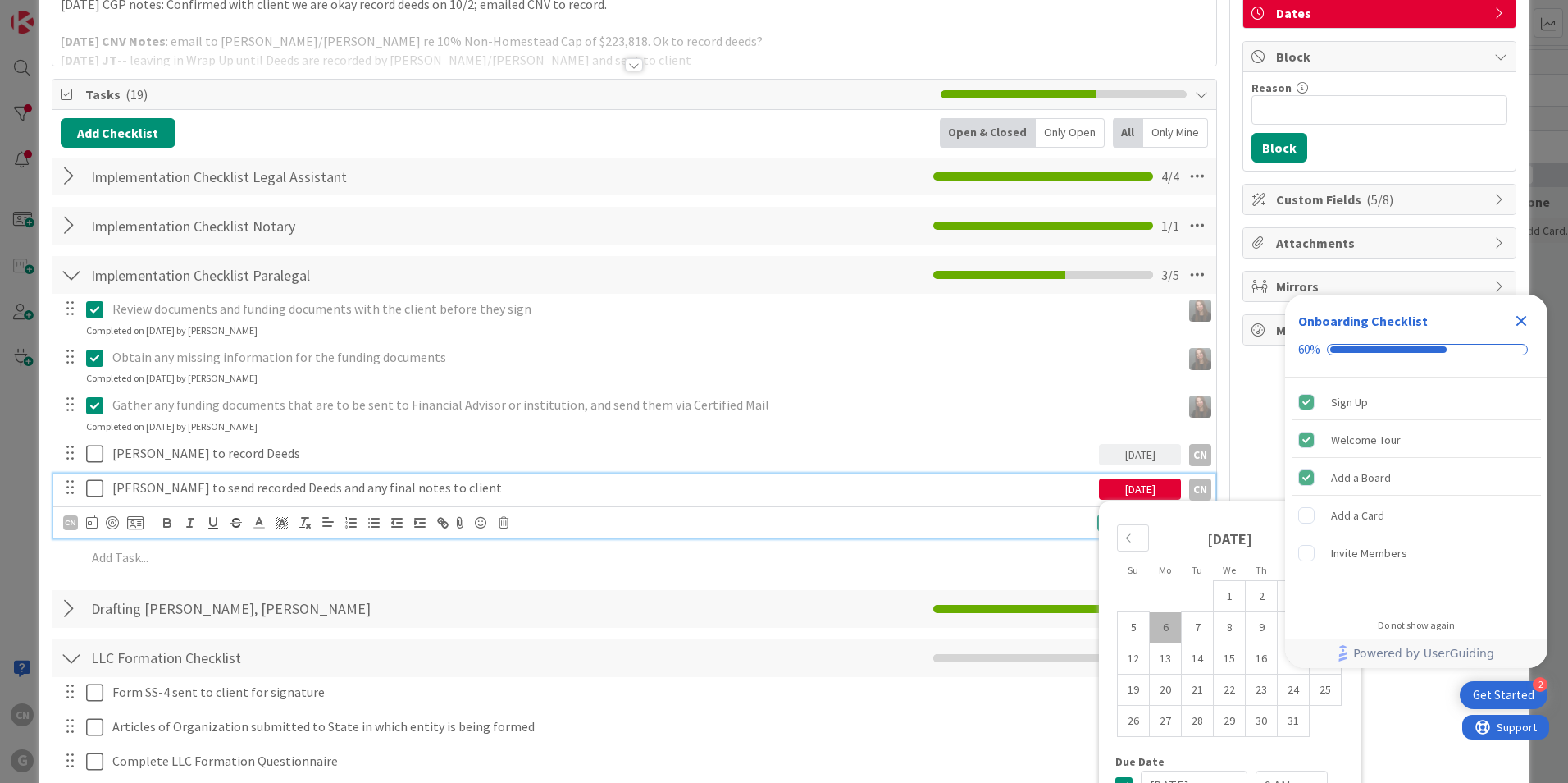
click at [1156, 624] on td "6" at bounding box center [1166, 628] width 32 height 31
type input "[DATE]"
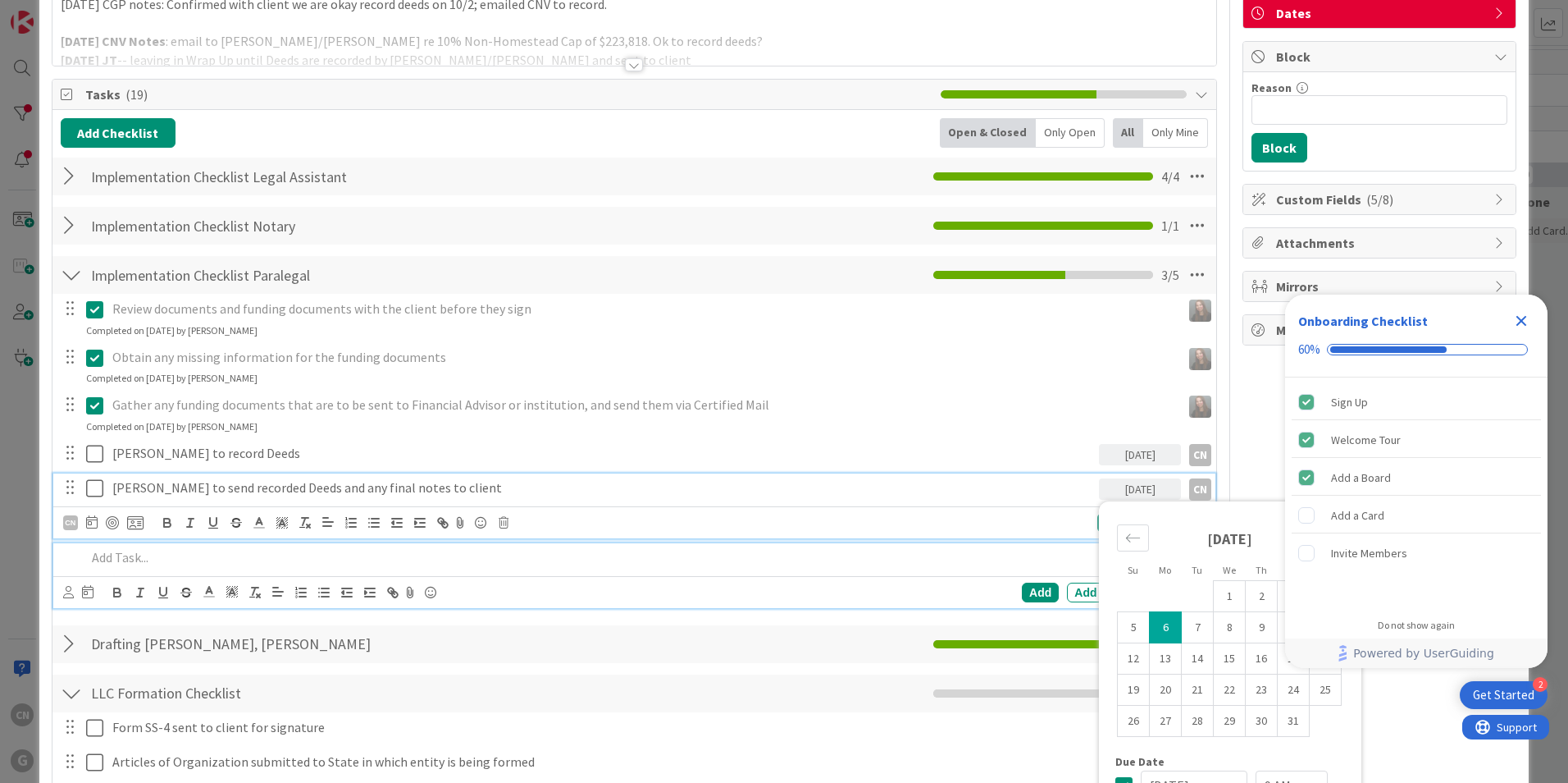
click at [539, 566] on p at bounding box center [645, 557] width 1119 height 19
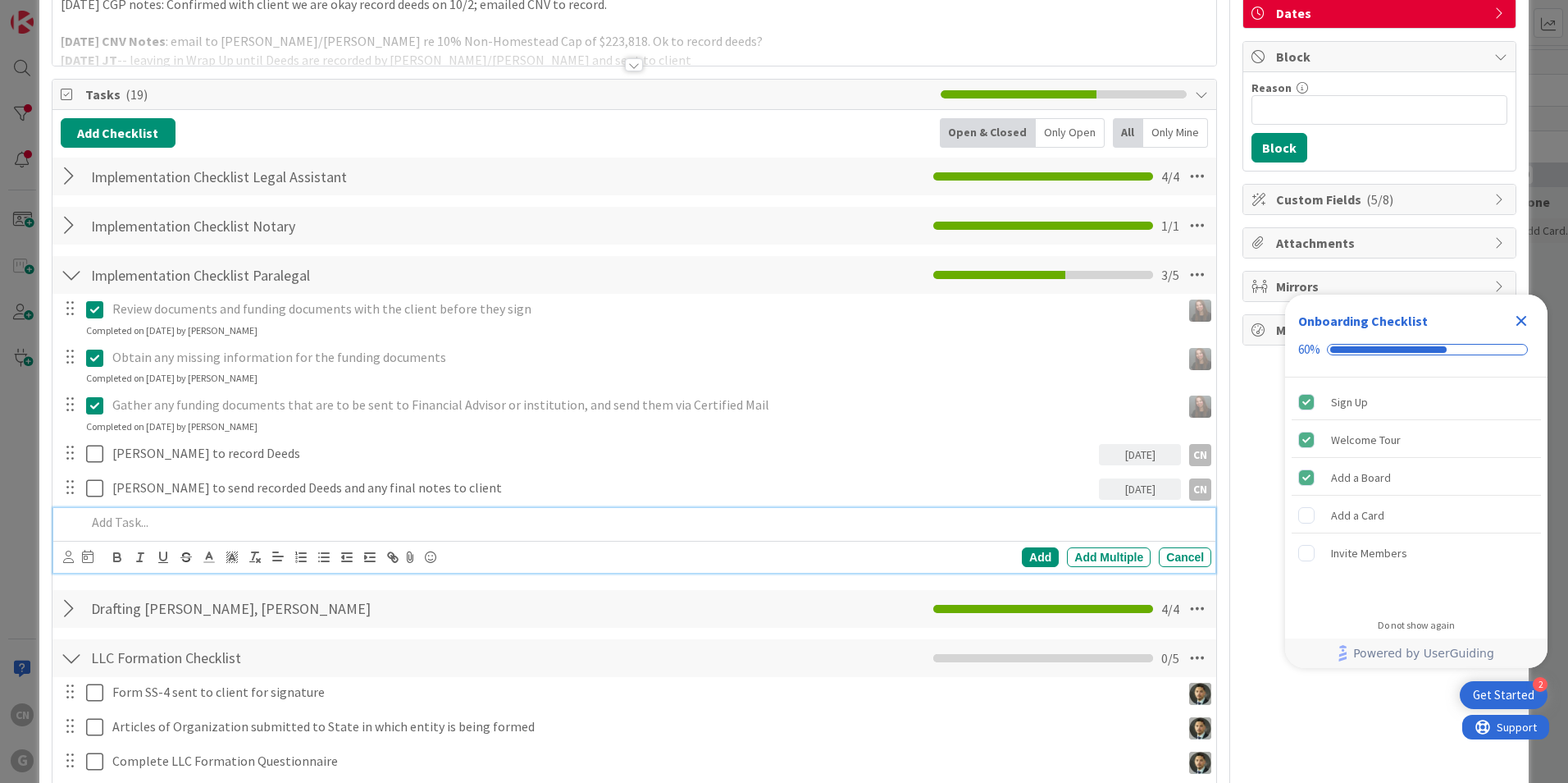
scroll to position [129, 0]
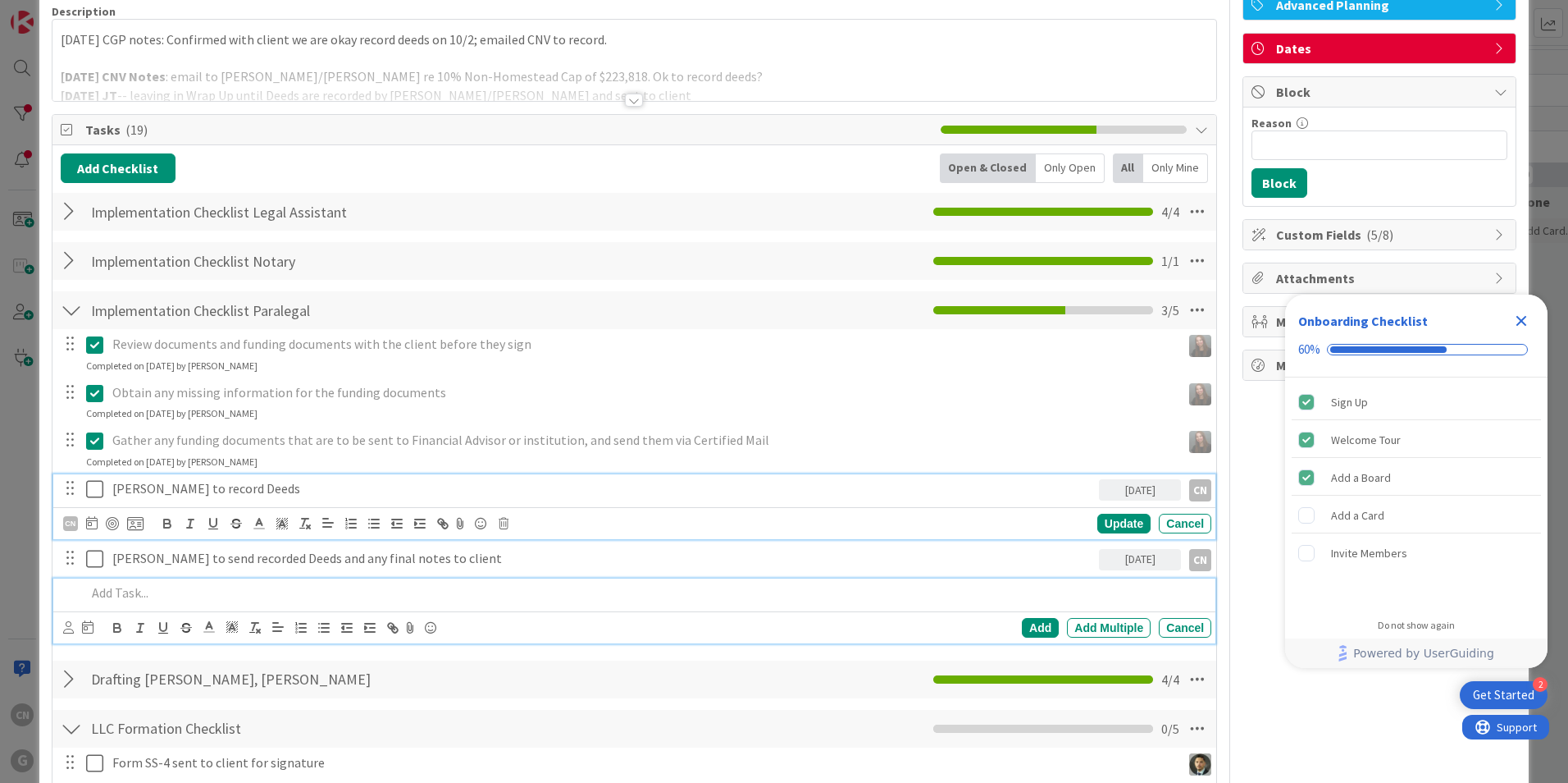
click at [269, 486] on div "[PERSON_NAME] to record Deeds [DATE] Su Mo Tu We Th Fr Sa [DATE] 1 2 3 4 5 6 7 …" at bounding box center [633, 506] width 1162 height 65
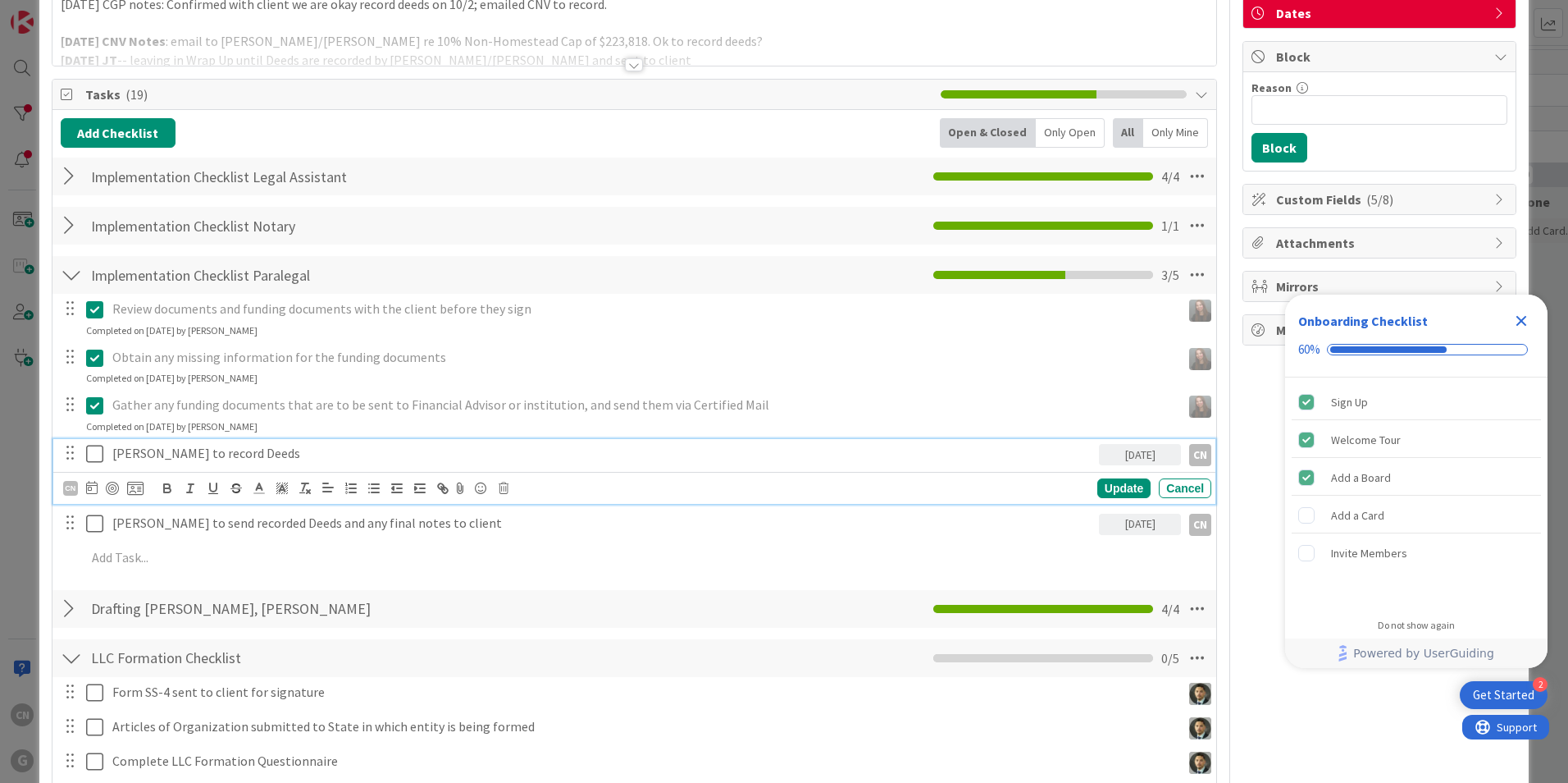
click at [784, 541] on div "Review documents and funding documents with the client before they sign Update …" at bounding box center [634, 436] width 1147 height 285
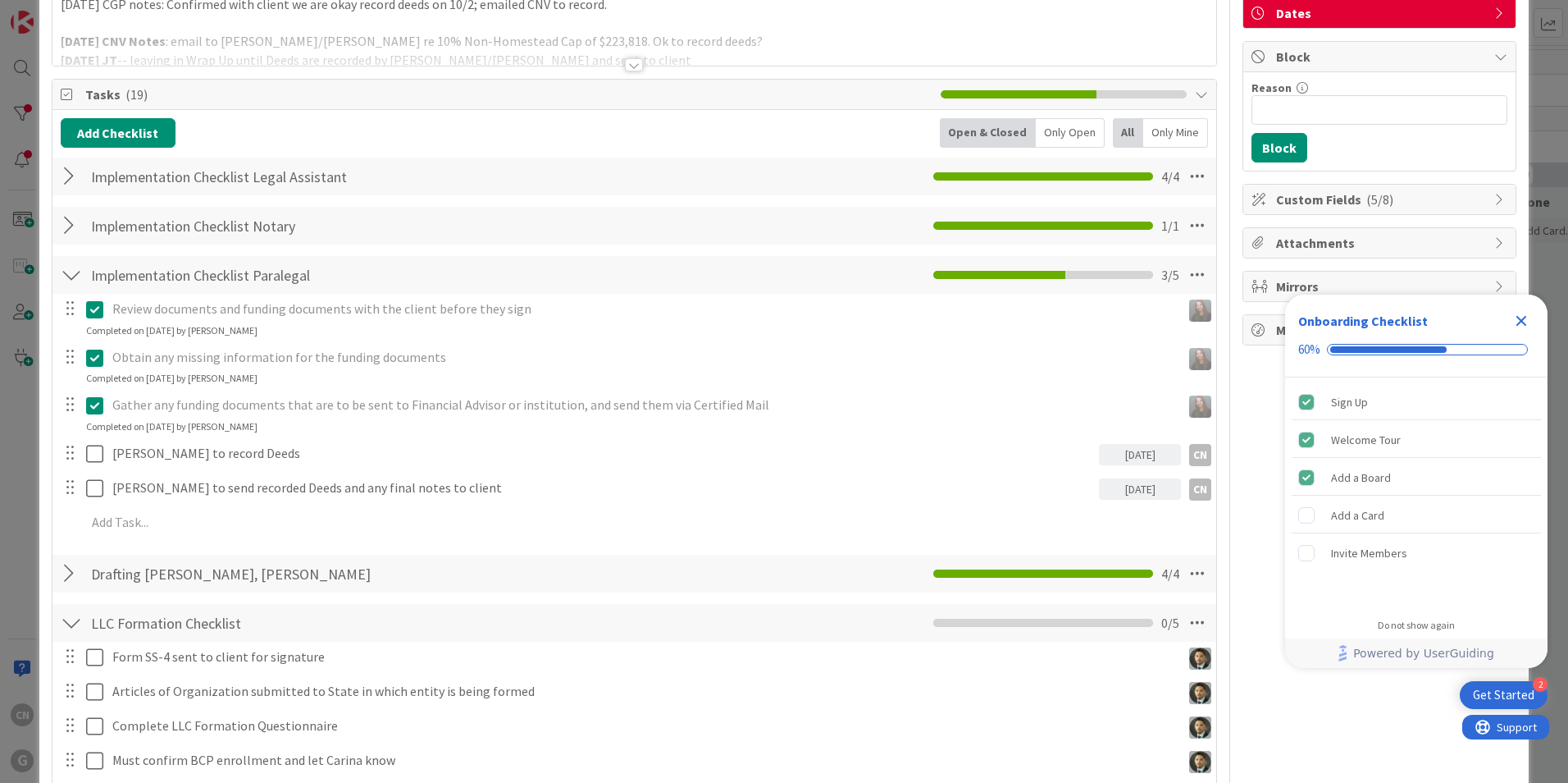
click at [1521, 321] on icon "Close Checklist" at bounding box center [1521, 321] width 11 height 11
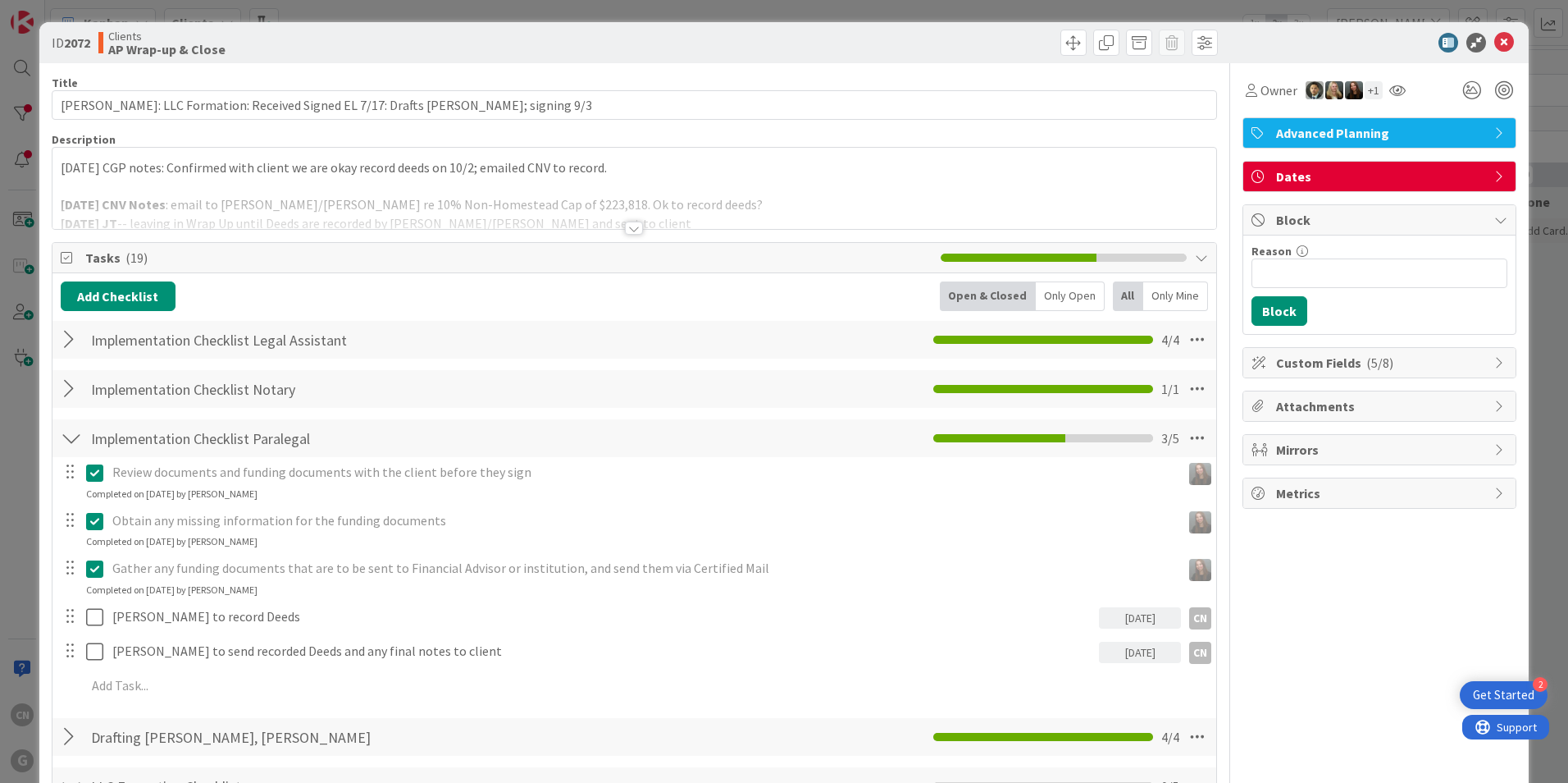
scroll to position [0, 0]
click at [61, 169] on p "[DATE] CGP notes: Confirmed with client we are okay record deeds on 10/2; email…" at bounding box center [634, 168] width 1147 height 19
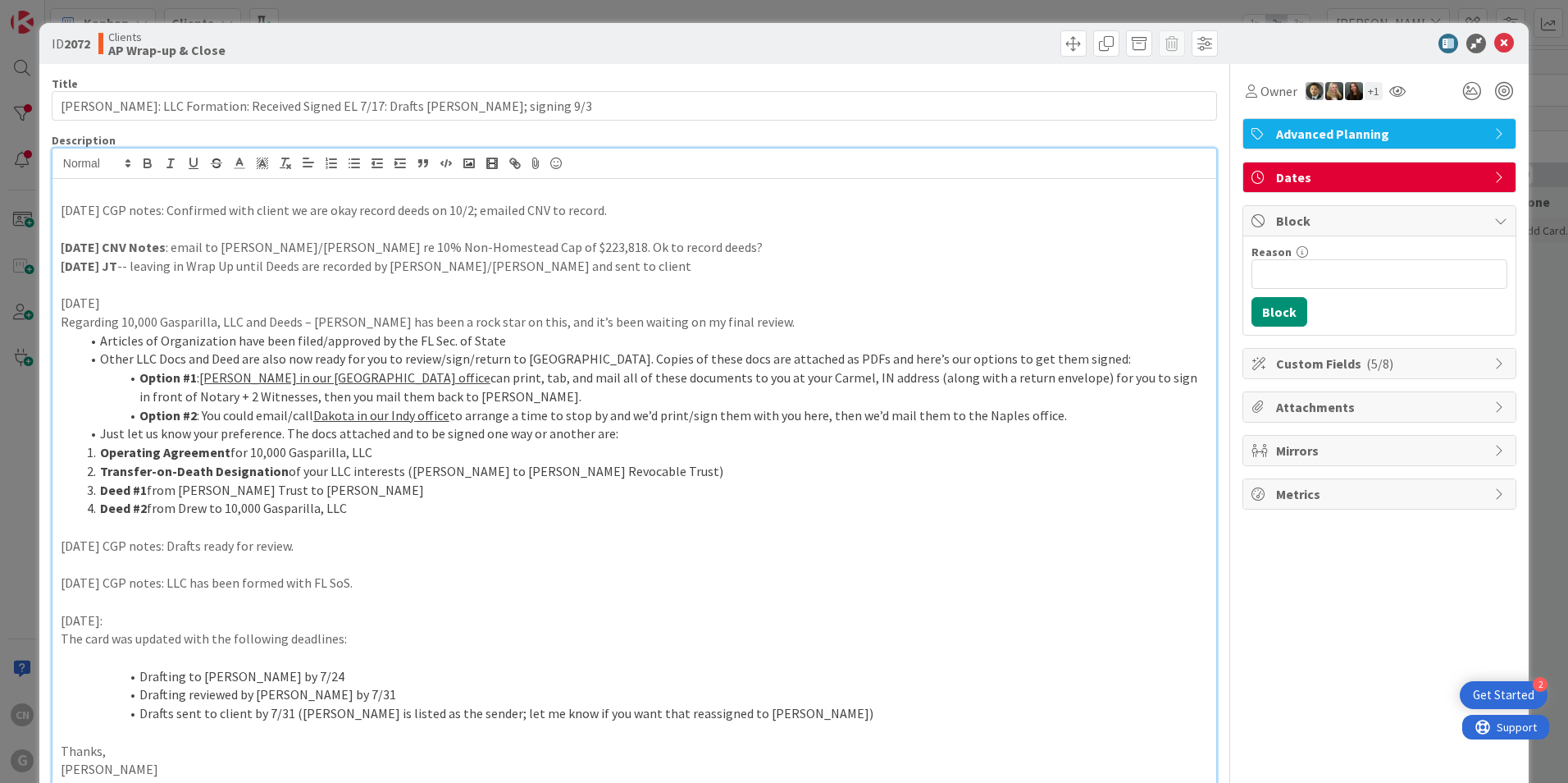
click at [68, 201] on p "[DATE] CGP notes: Confirmed with client we are okay record deeds on 10/2; email…" at bounding box center [634, 210] width 1147 height 19
click at [142, 184] on p at bounding box center [634, 191] width 1147 height 19
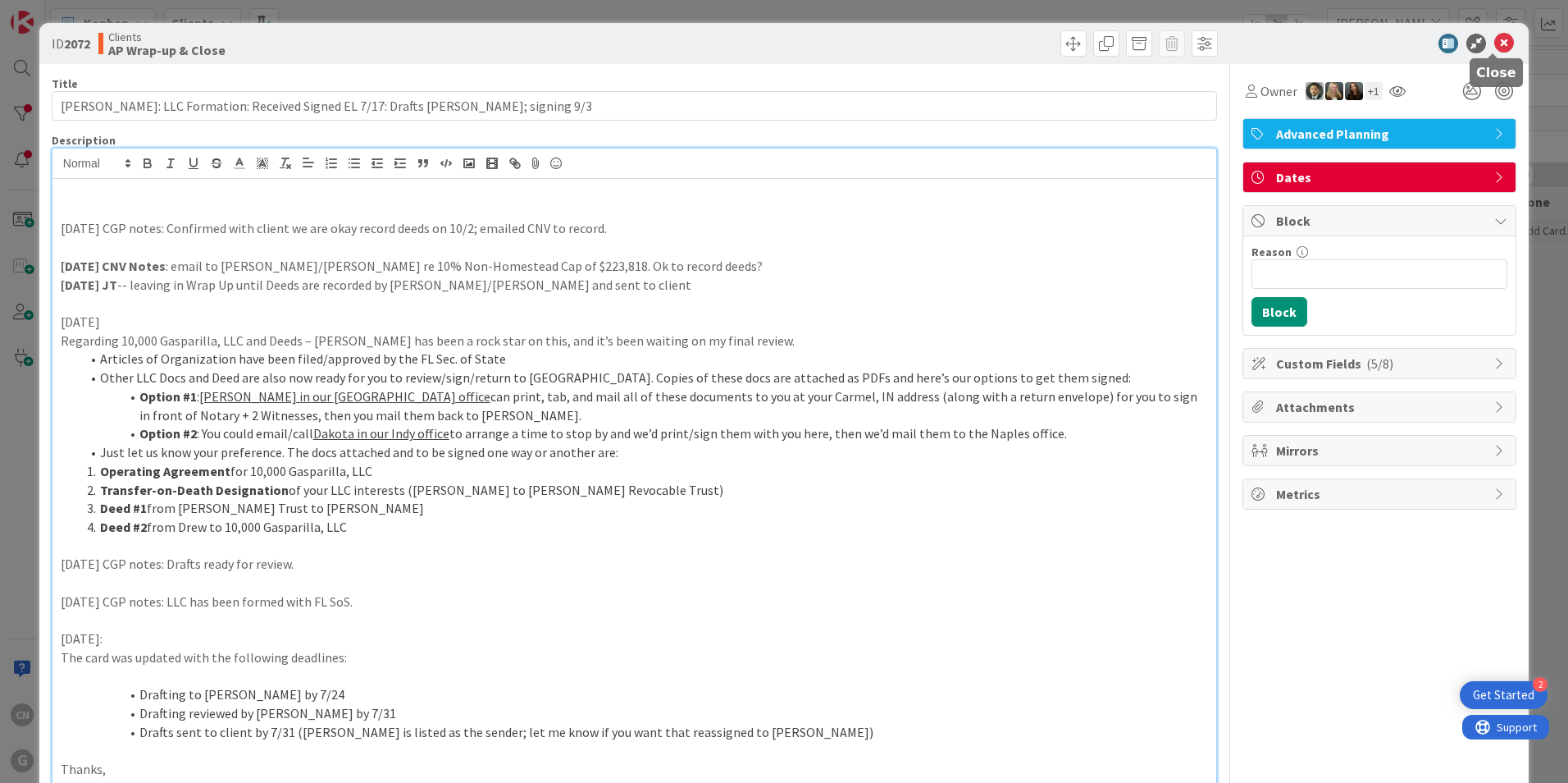
click at [1494, 46] on icon at bounding box center [1504, 43] width 20 height 20
